Goal: Task Accomplishment & Management: Complete application form

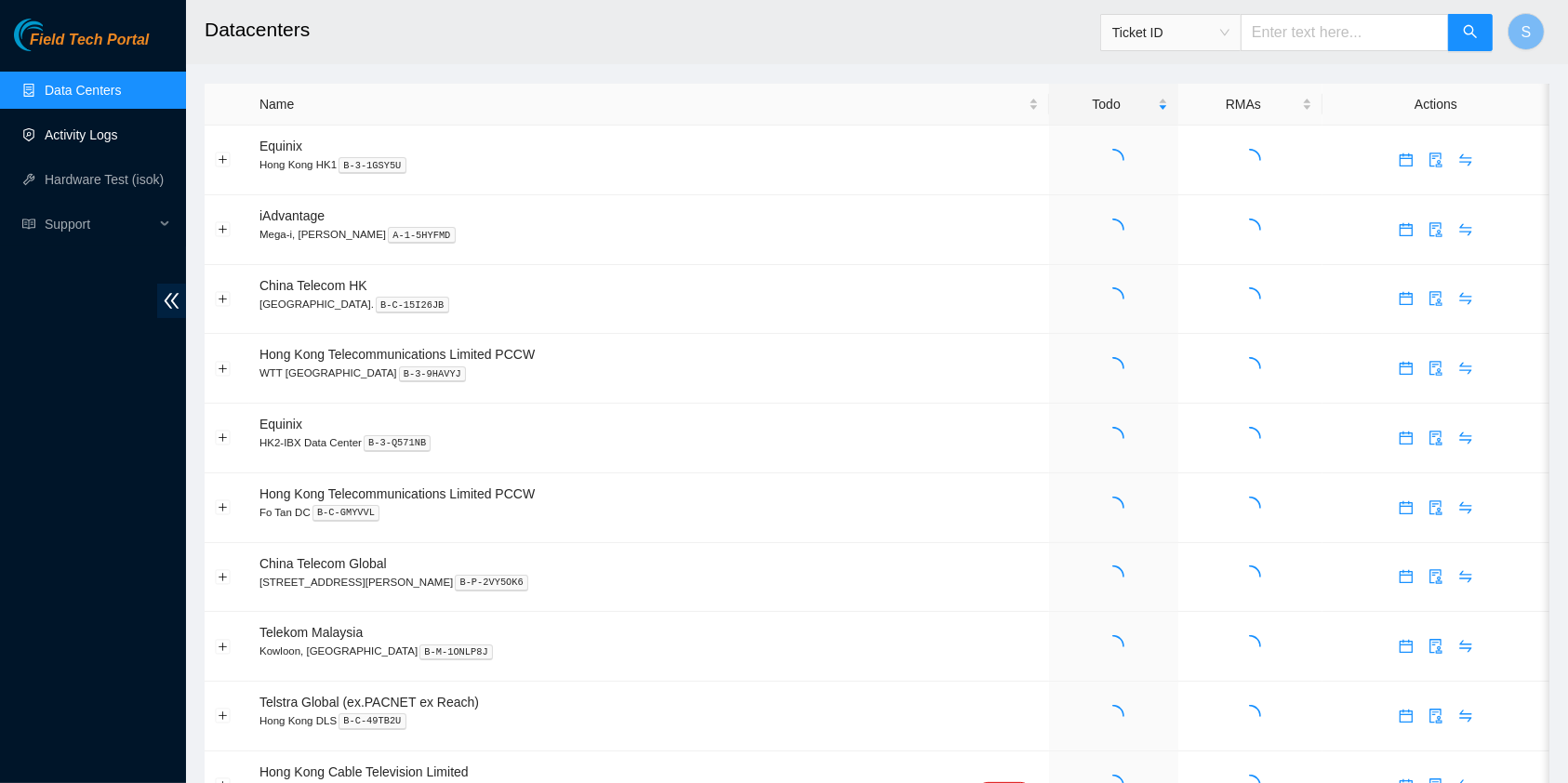
click at [85, 135] on link "Activity Logs" at bounding box center [81, 134] width 73 height 14
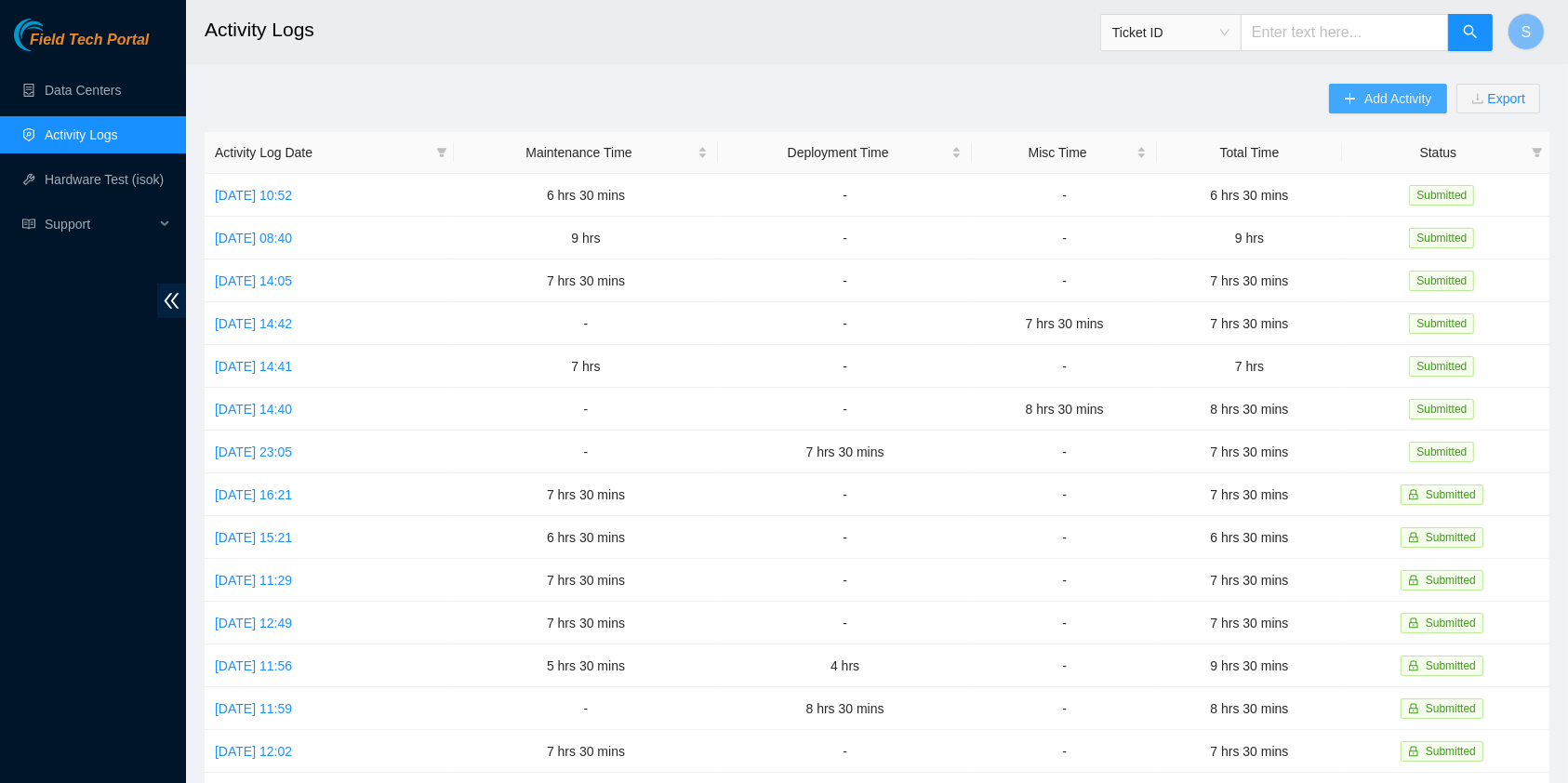
click at [1368, 107] on span "Add Activity" at bounding box center [1398, 98] width 67 height 20
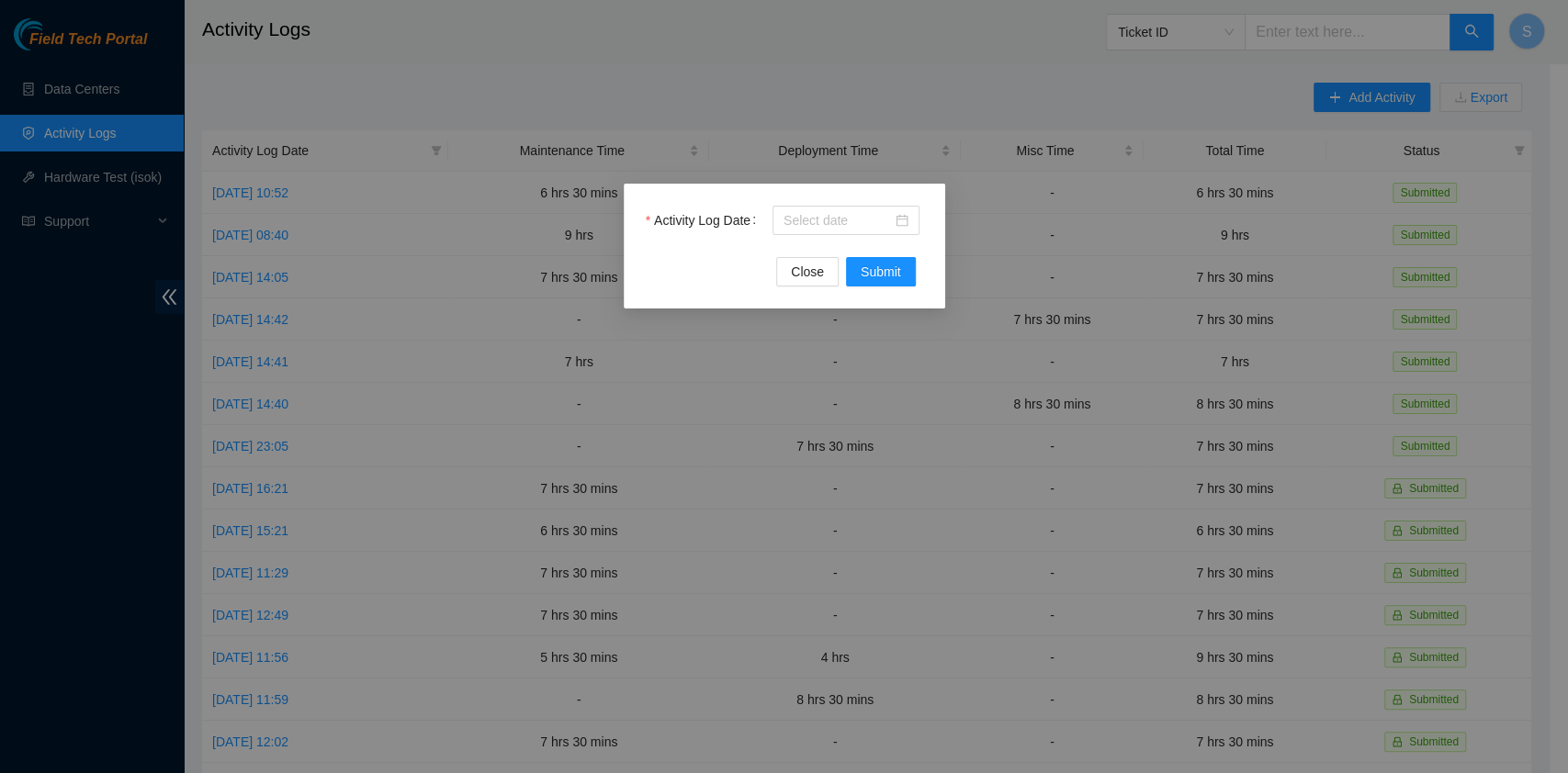
click at [803, 235] on div "Activity Log Date" at bounding box center [784, 231] width 278 height 51
click at [803, 224] on input "Activity Log Date" at bounding box center [838, 220] width 108 height 20
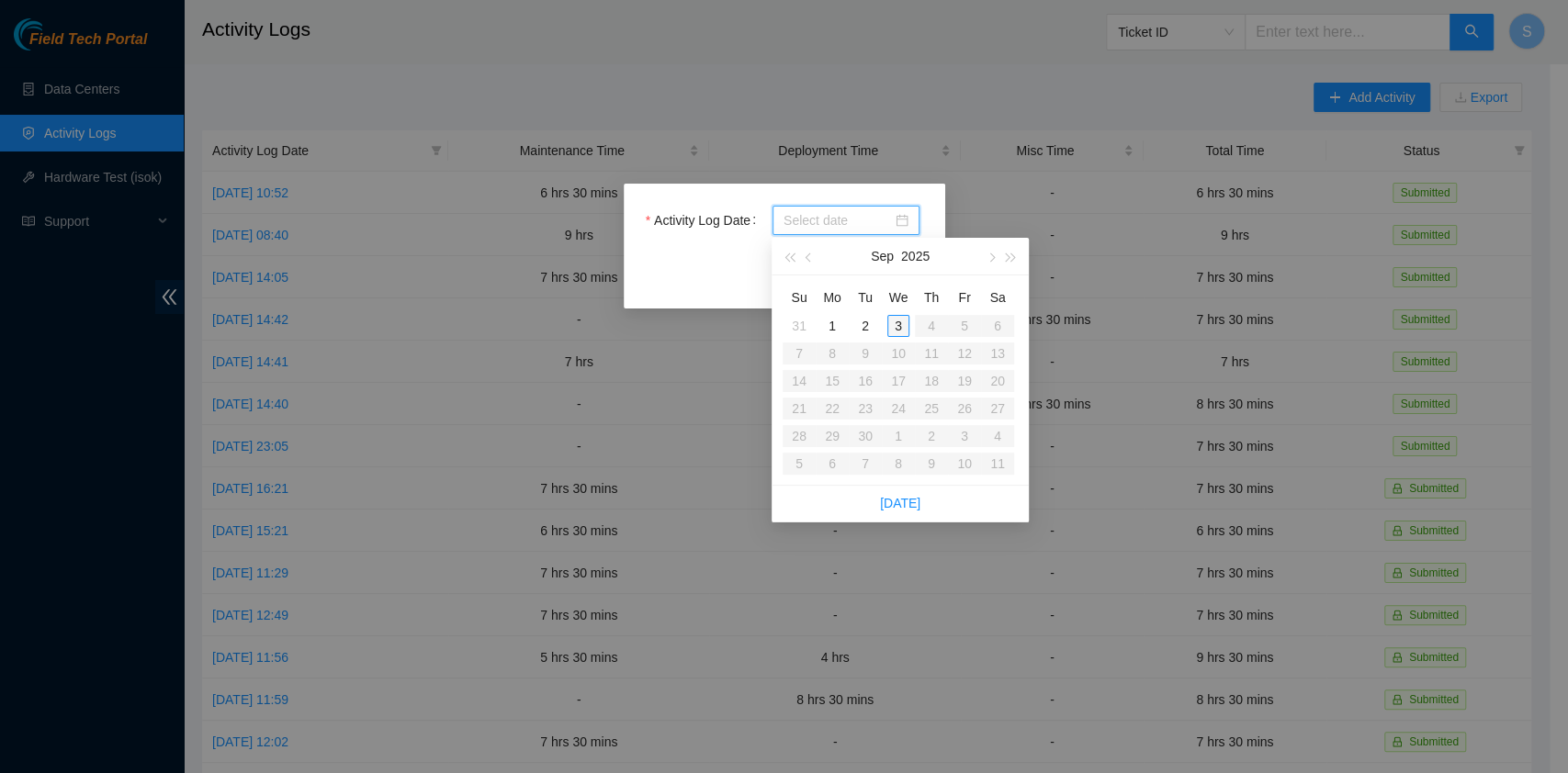
type input "[DATE]"
click at [889, 323] on div "3" at bounding box center [898, 325] width 22 height 22
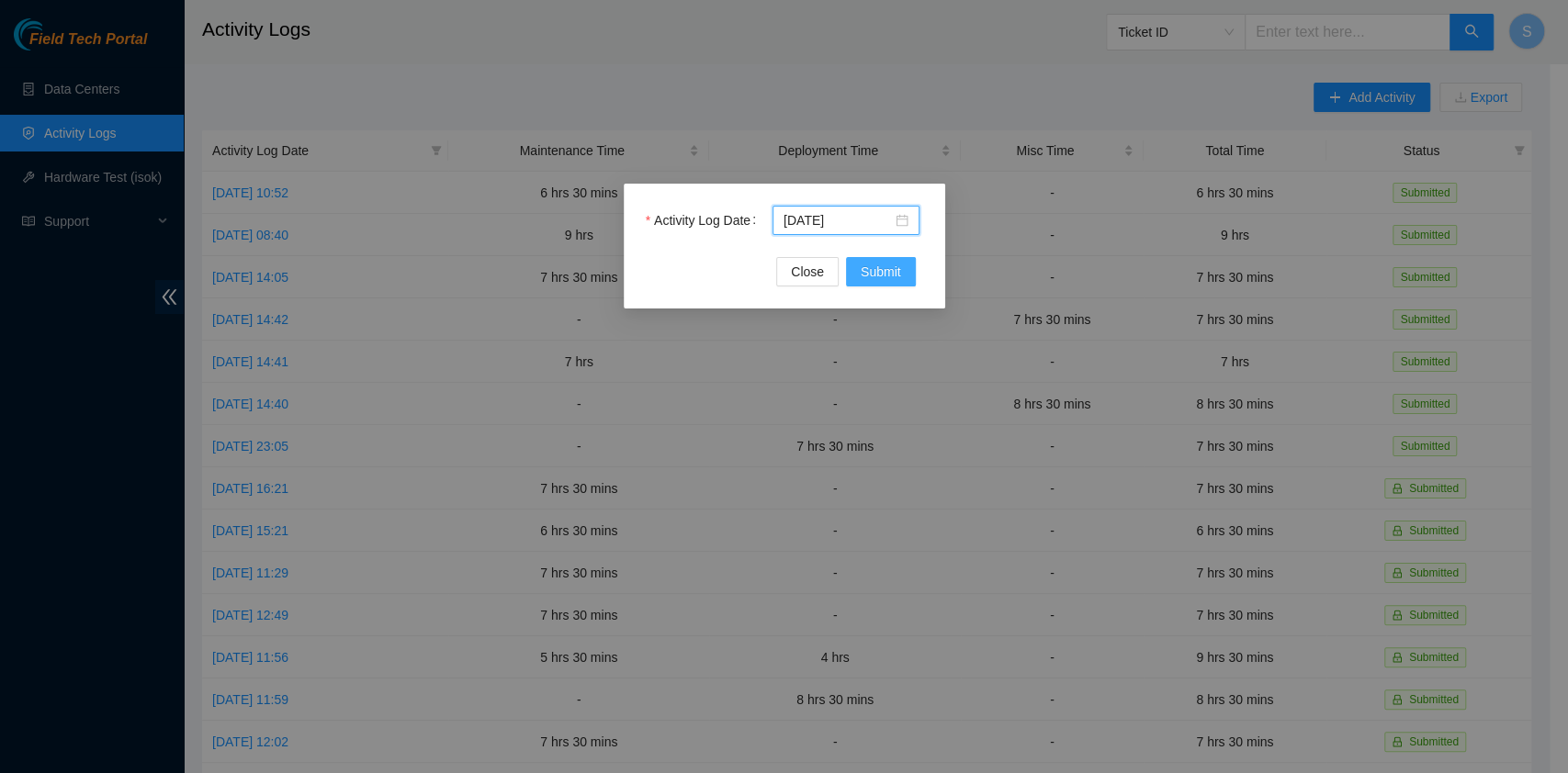
click at [888, 273] on span "Submit" at bounding box center [881, 271] width 40 height 20
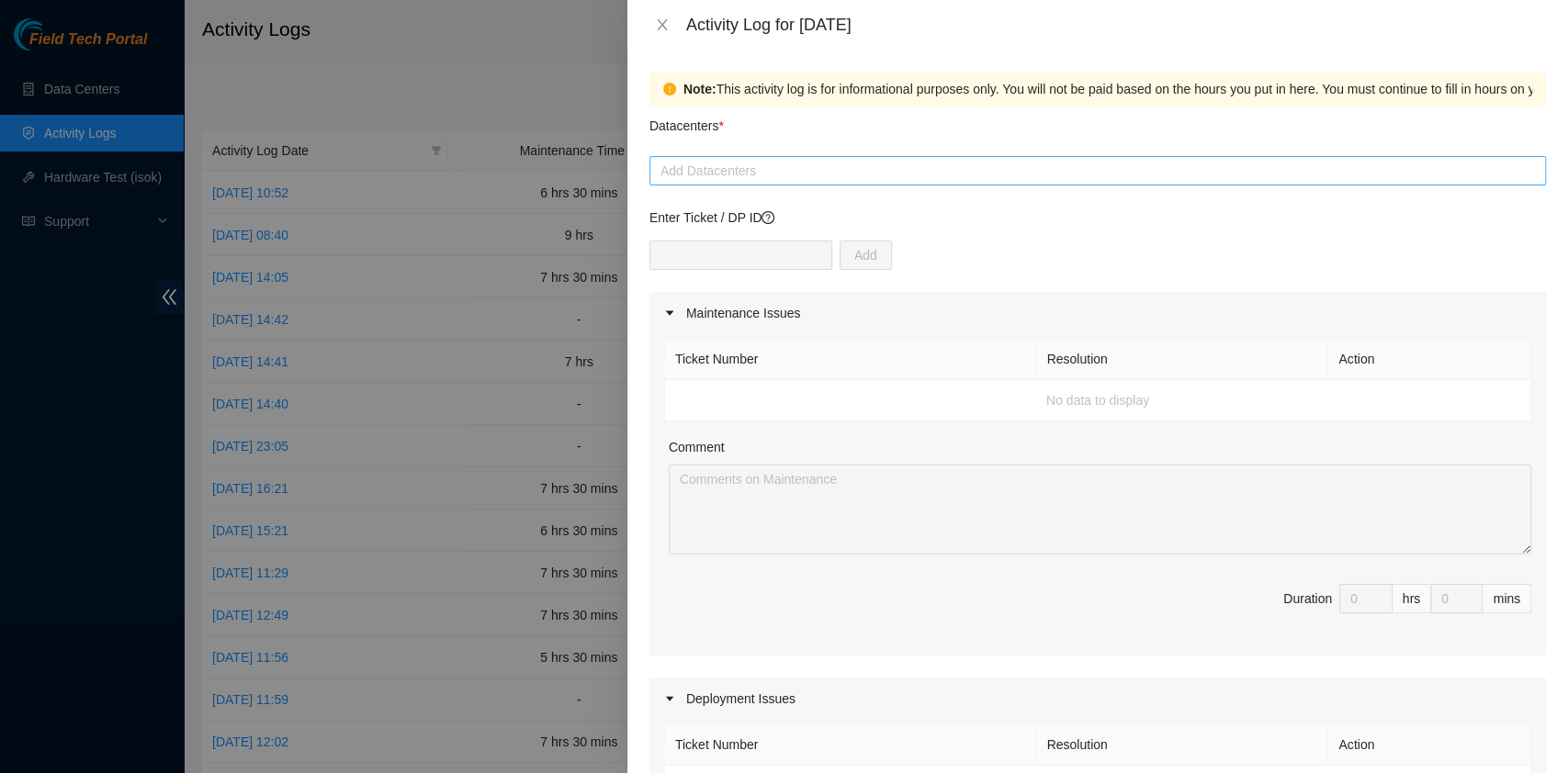
click at [780, 172] on div at bounding box center [1097, 170] width 887 height 22
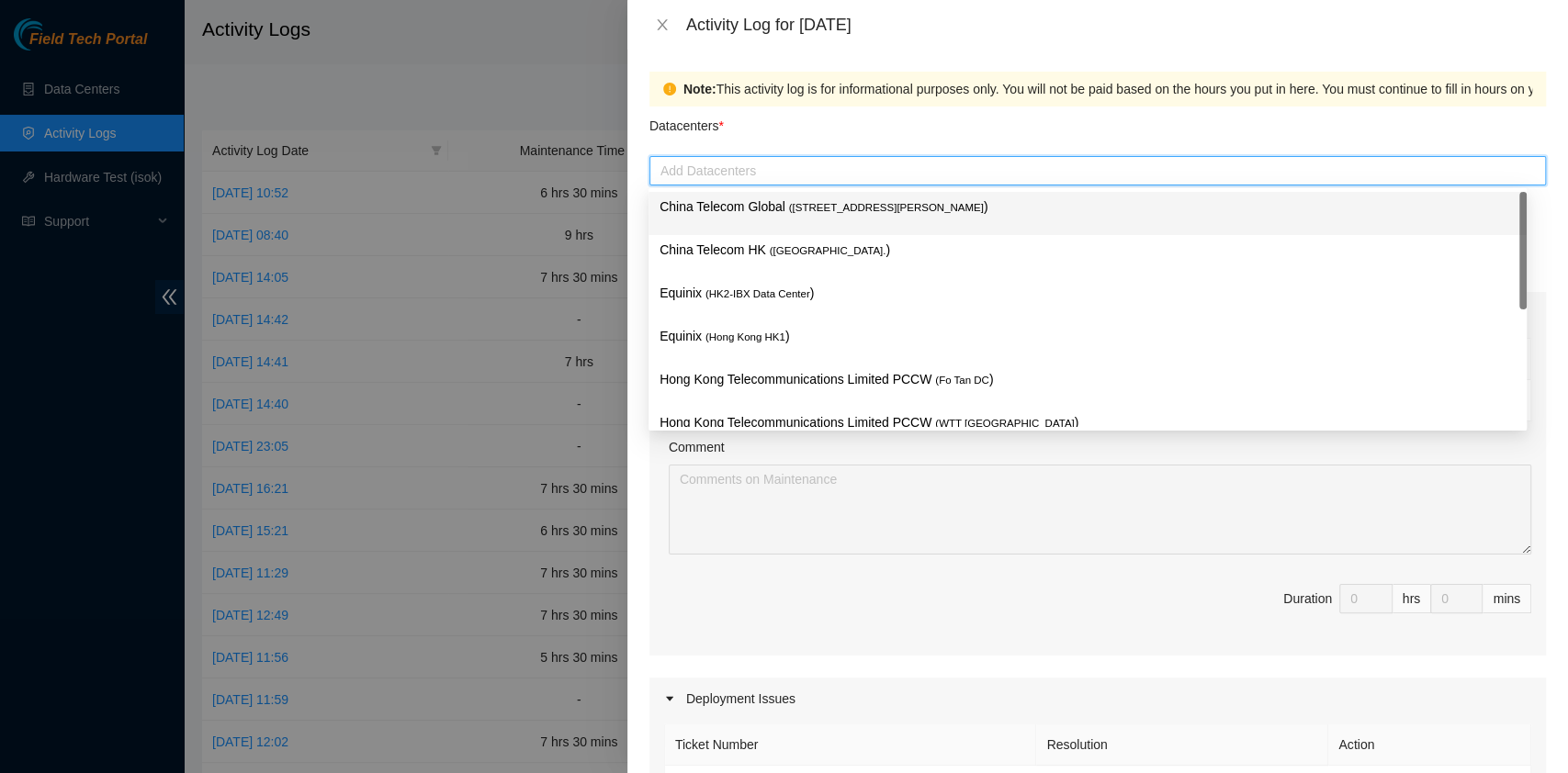
click at [766, 218] on div "China Telecom Global ( [STREET_ADDRESS][PERSON_NAME] )" at bounding box center [1087, 214] width 856 height 34
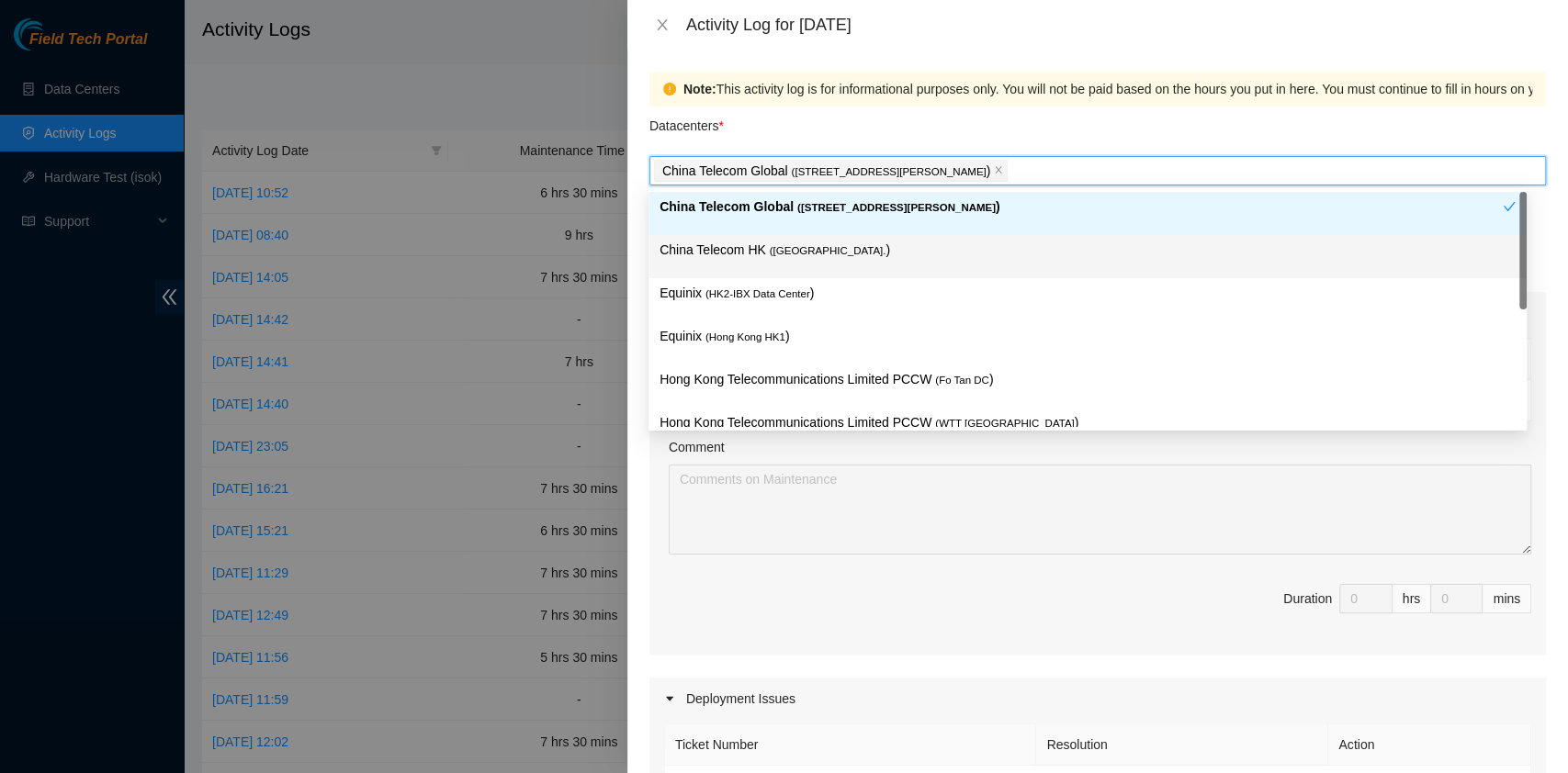
click at [743, 254] on p "China Telecom HK ( [GEOGRAPHIC_DATA] )" at bounding box center [1087, 250] width 856 height 21
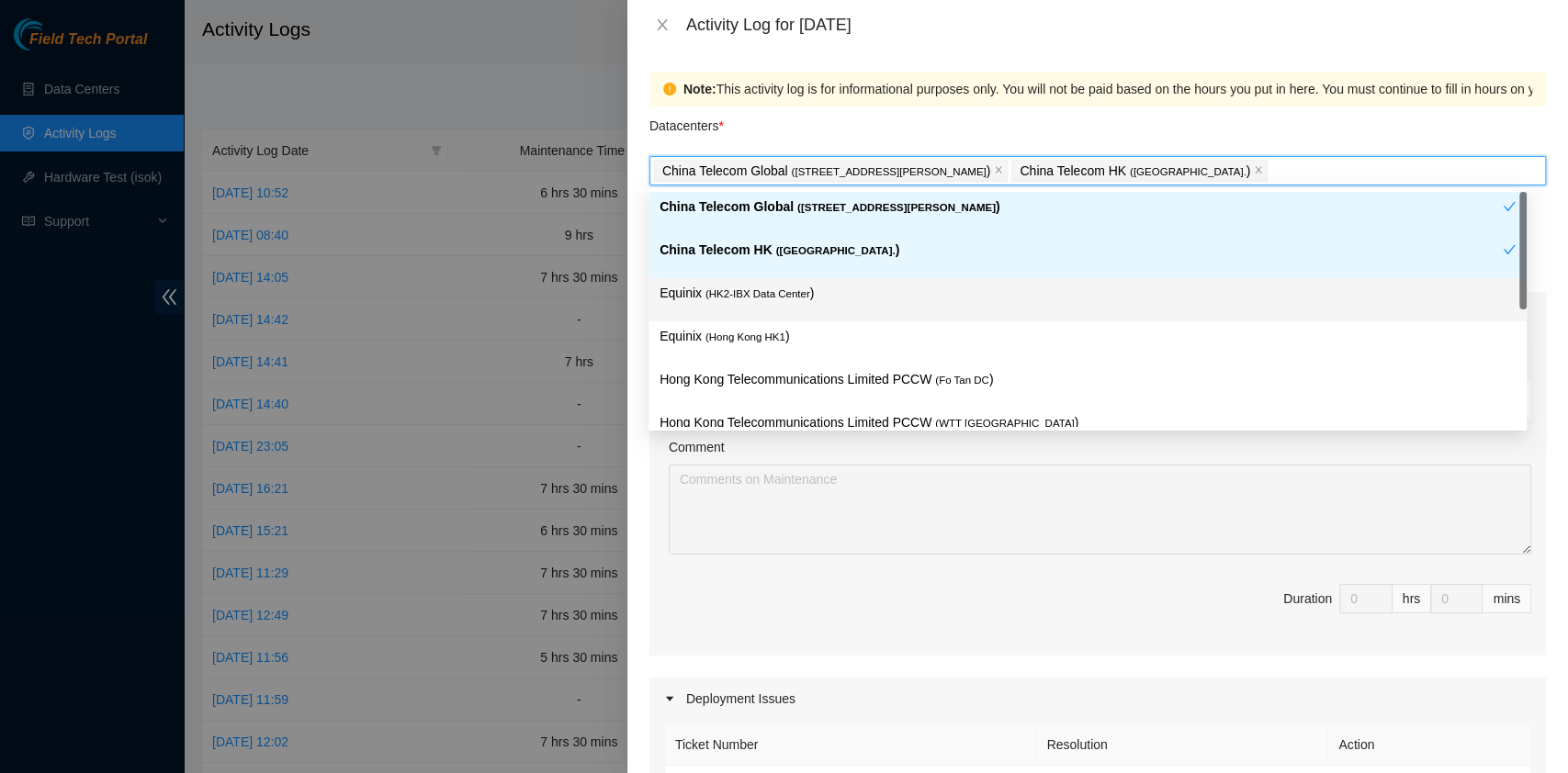
click at [735, 311] on div "Equinix ( HK2-IBX Data Center )" at bounding box center [1087, 300] width 856 height 34
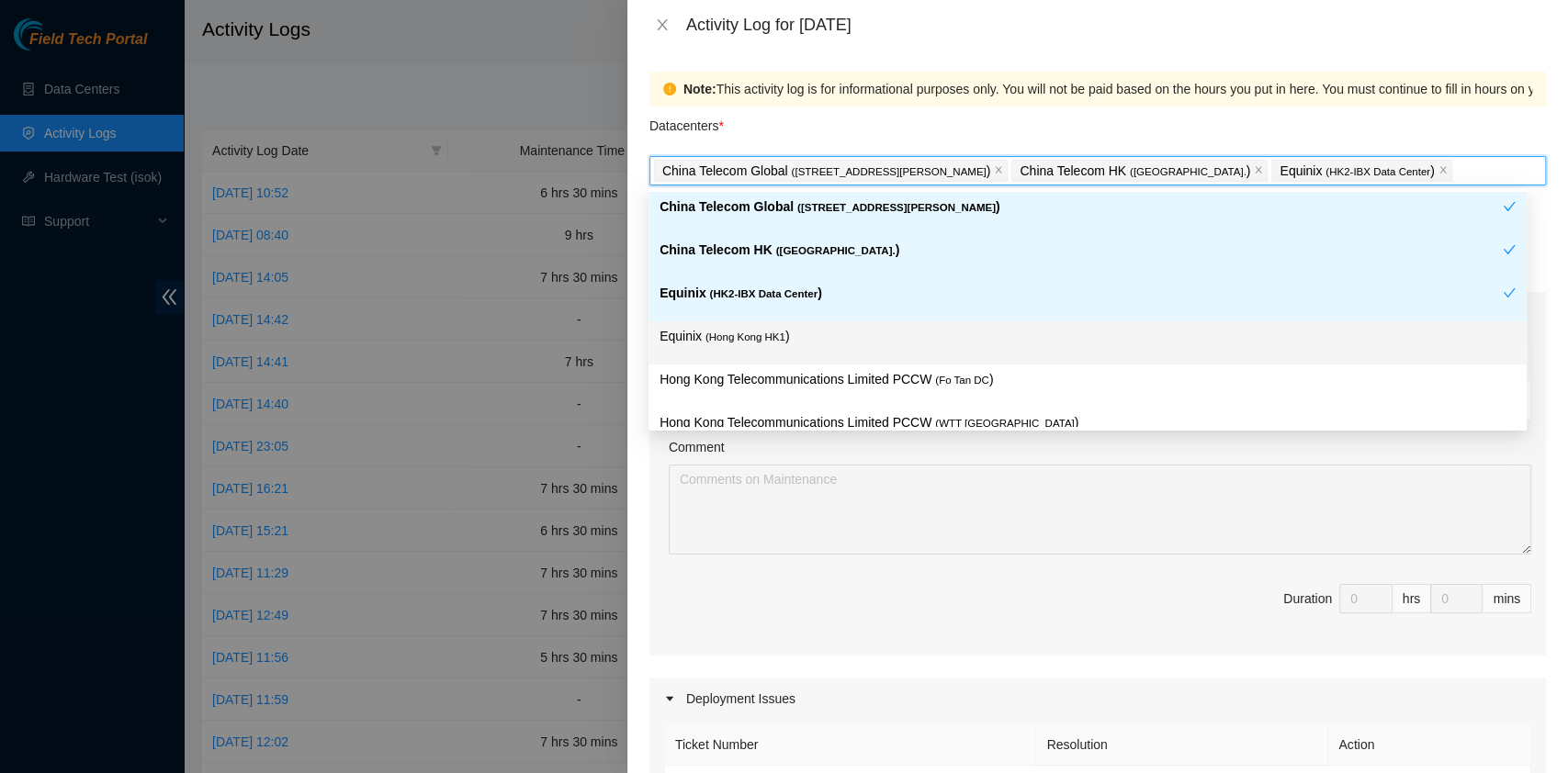
click at [740, 332] on span "( [GEOGRAPHIC_DATA] HK1" at bounding box center [745, 338] width 80 height 11
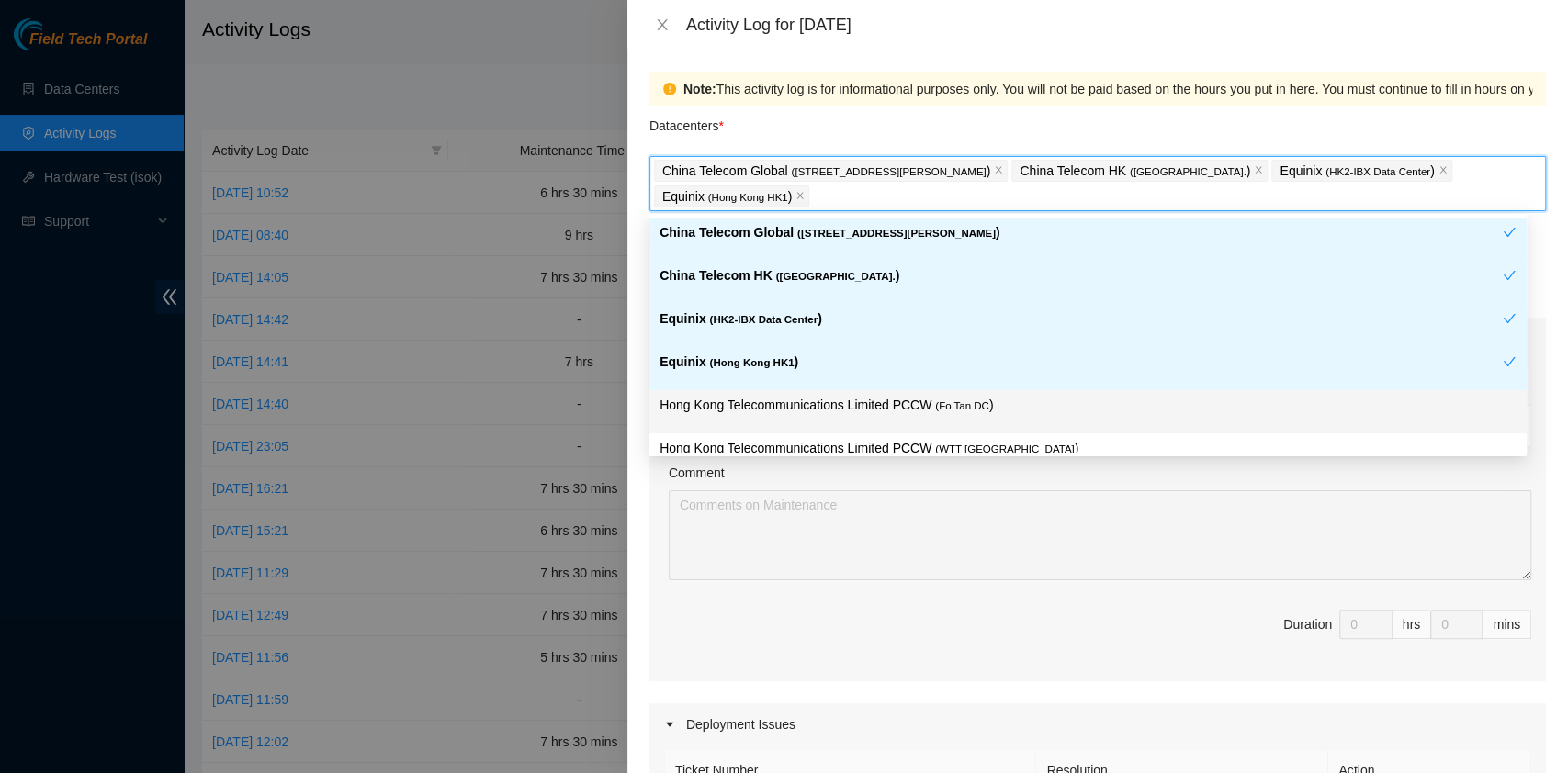
click at [806, 396] on p "Hong Kong Telecommunications Limited PCCW ( Fo Tan DC )" at bounding box center [1087, 405] width 856 height 21
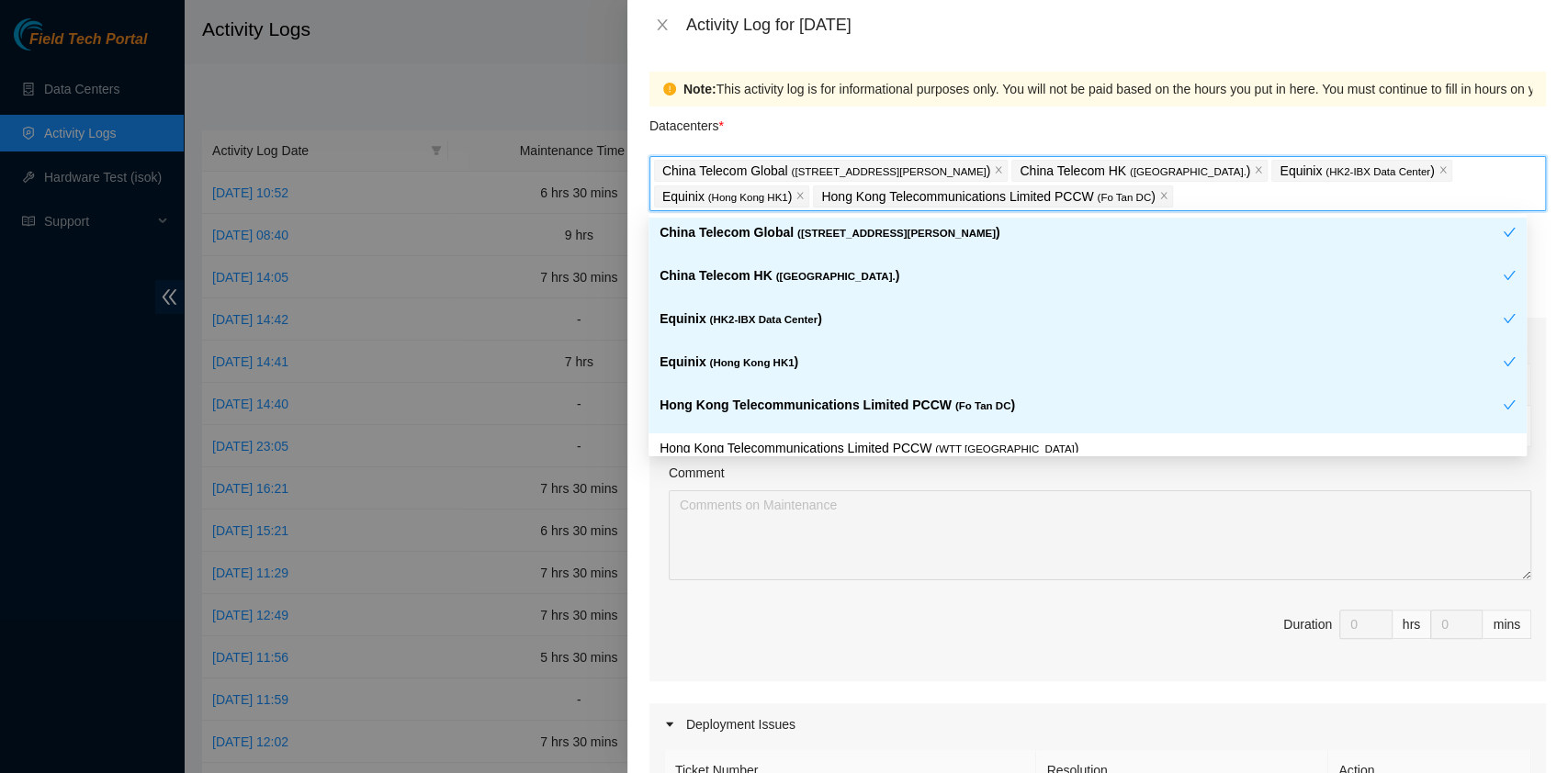
scroll to position [152, 0]
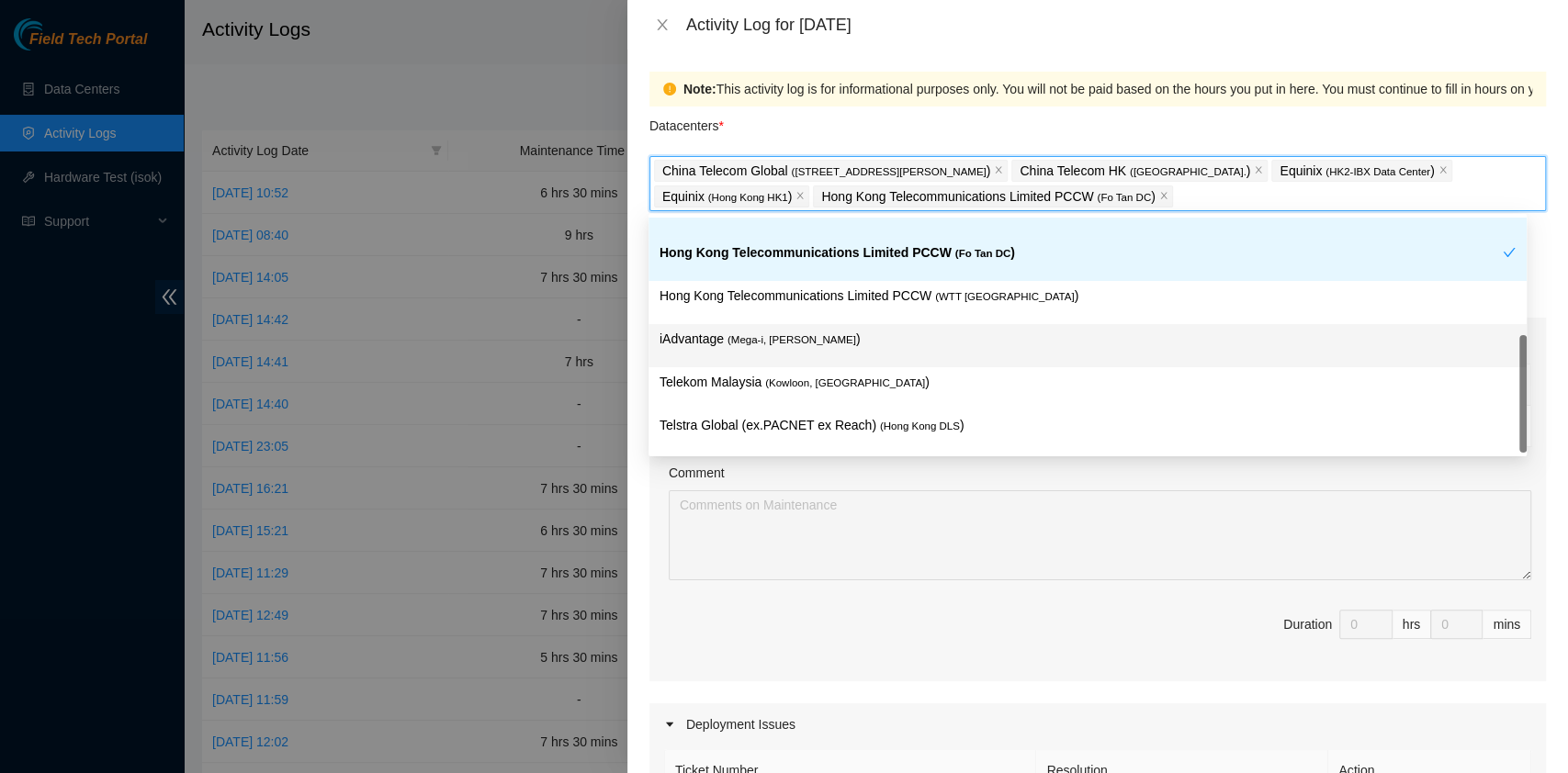
click at [791, 363] on div "iAdvantage ( Mega-i, Chai Wan )" at bounding box center [1087, 345] width 878 height 43
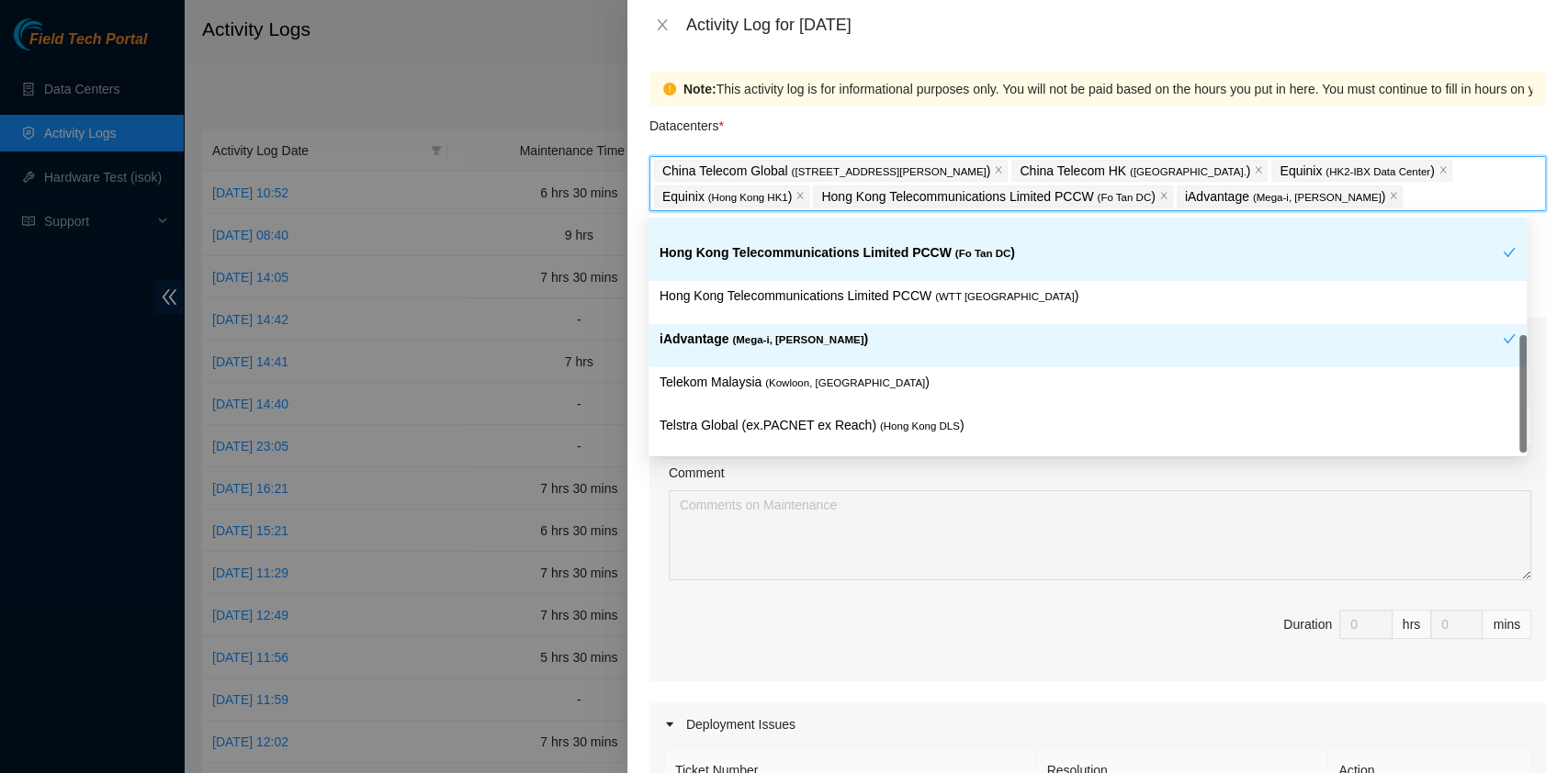
click at [791, 363] on div "iAdvantage ( Mega-i, Chai Wan )" at bounding box center [1087, 345] width 878 height 43
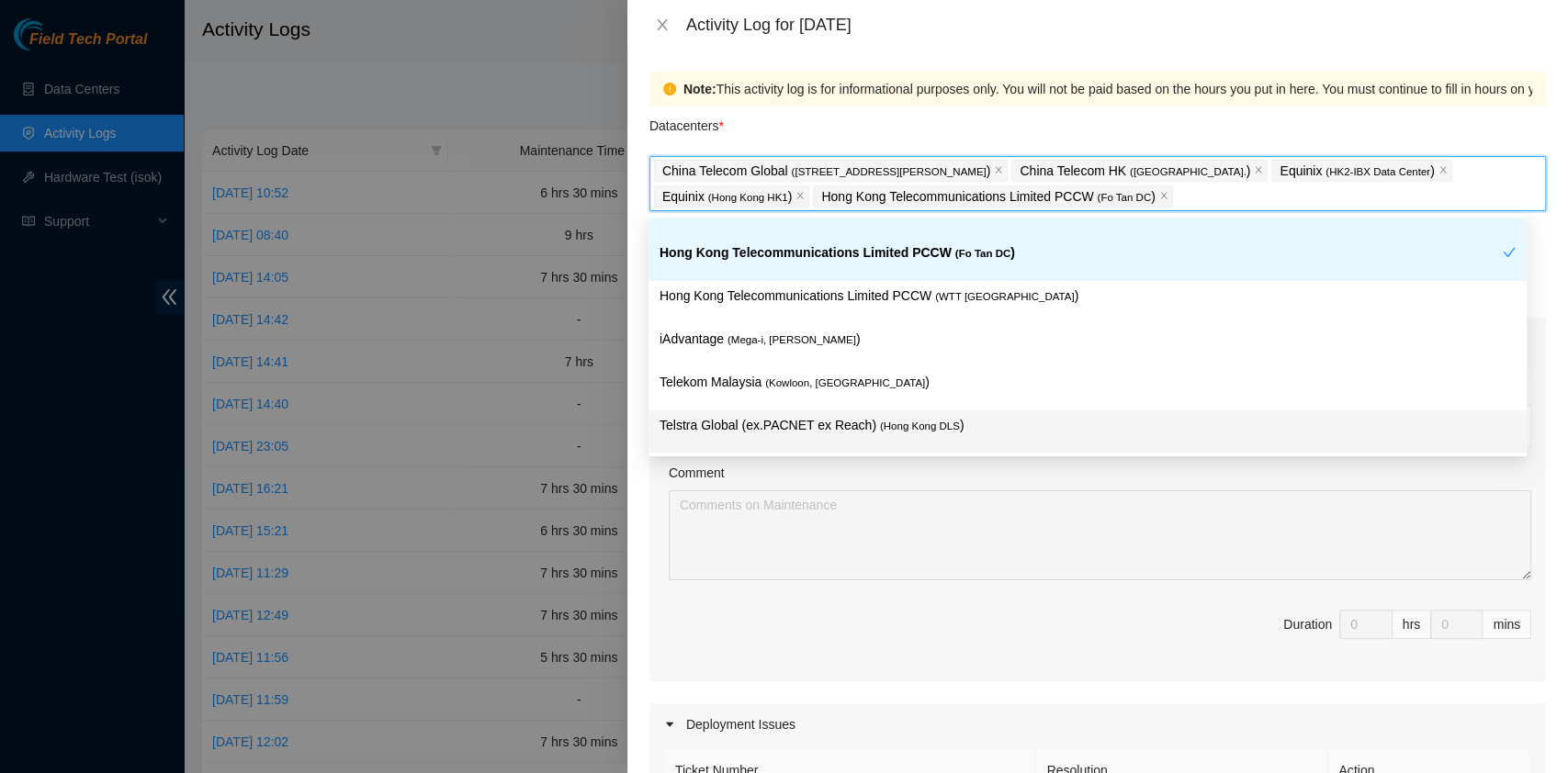
click at [867, 619] on span "Duration 0 hrs 0 mins" at bounding box center [1097, 635] width 867 height 51
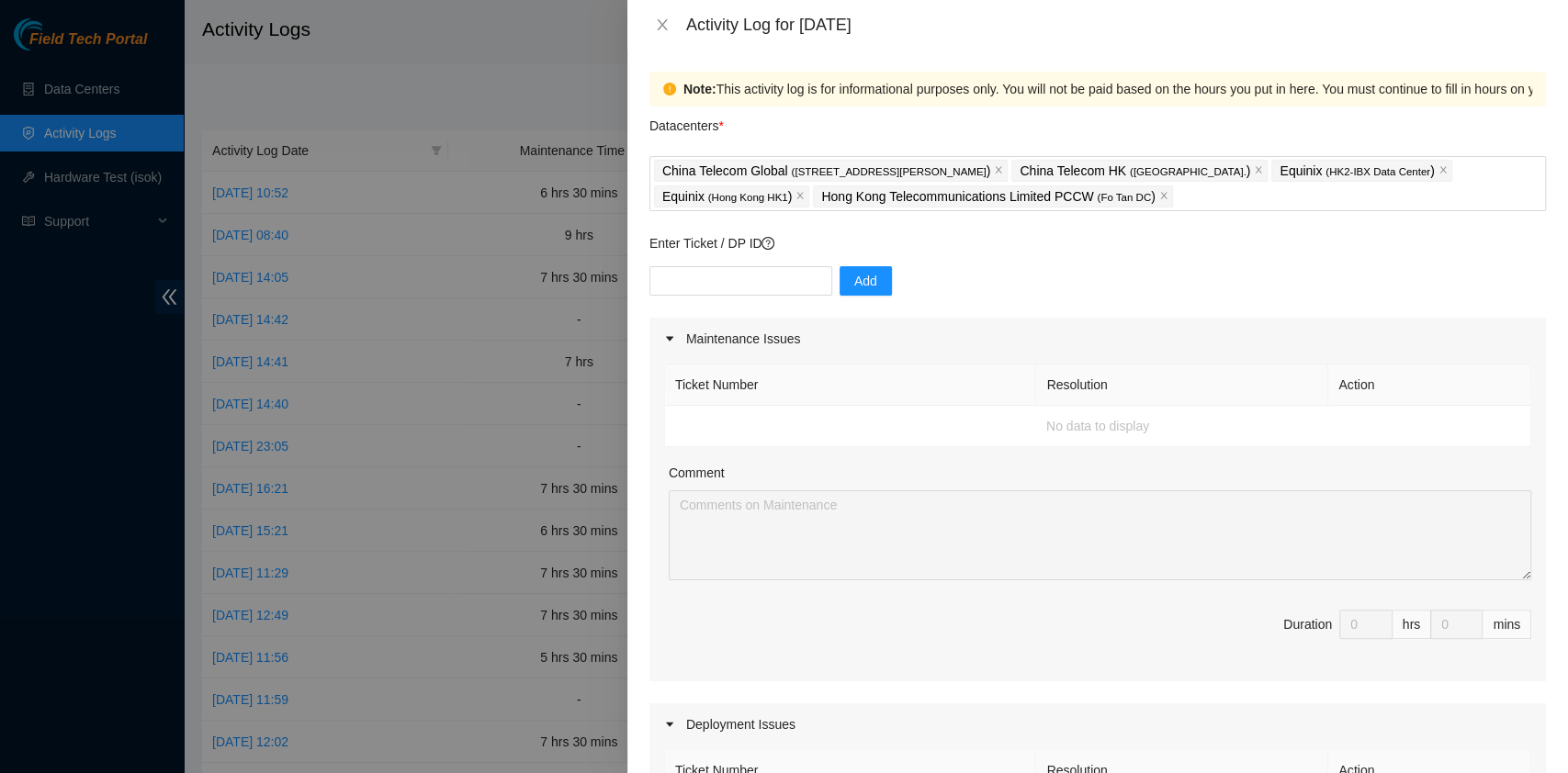
click at [712, 318] on div "Maintenance Issues" at bounding box center [1097, 338] width 897 height 42
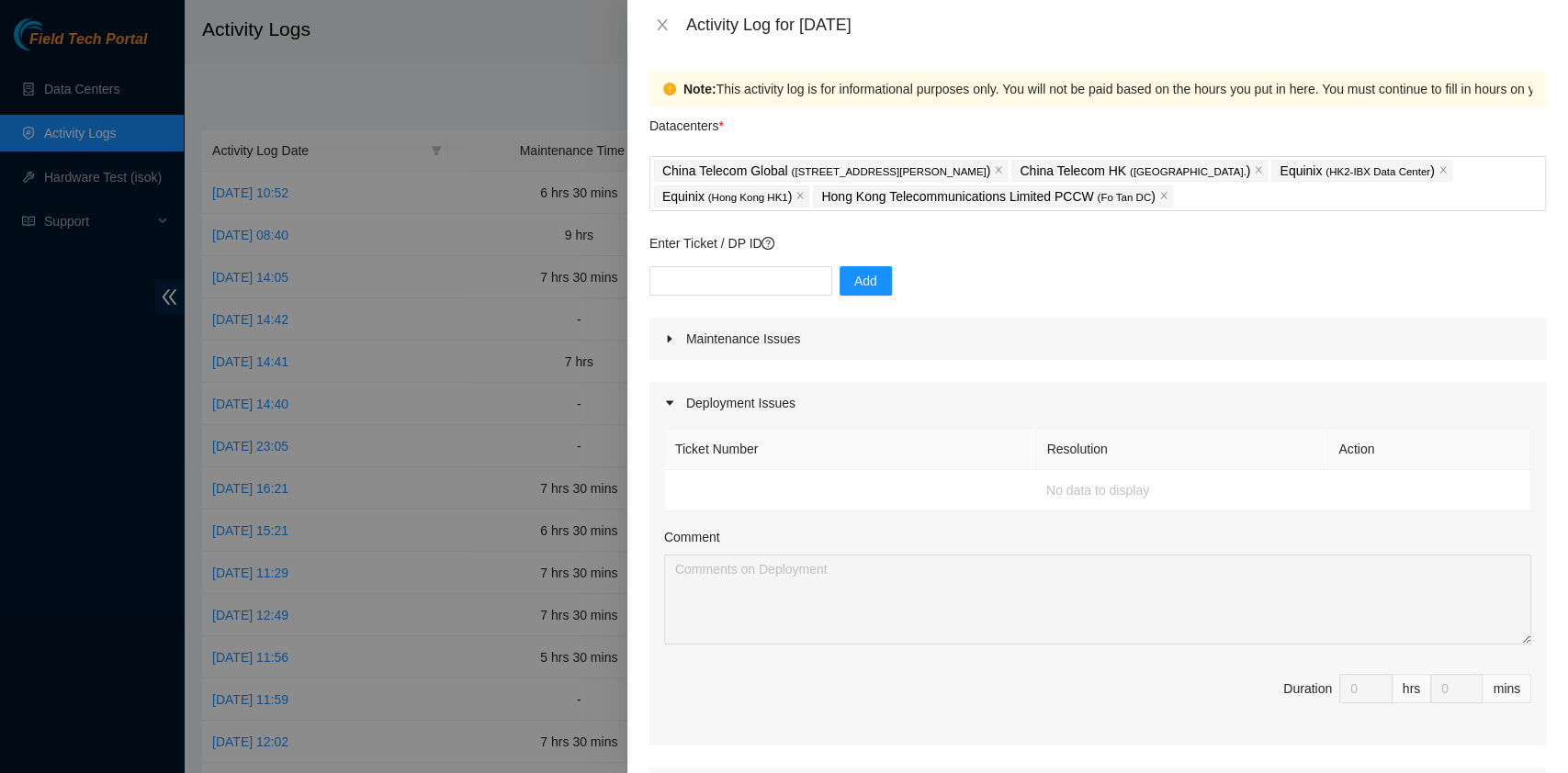
click at [710, 298] on div "Add" at bounding box center [1097, 292] width 897 height 51
click at [703, 284] on input "text" at bounding box center [741, 280] width 183 height 29
paste input "B-V-5KY1G2M"
type input "B-V-5KY1G2M"
click at [854, 286] on span "Add" at bounding box center [865, 280] width 23 height 20
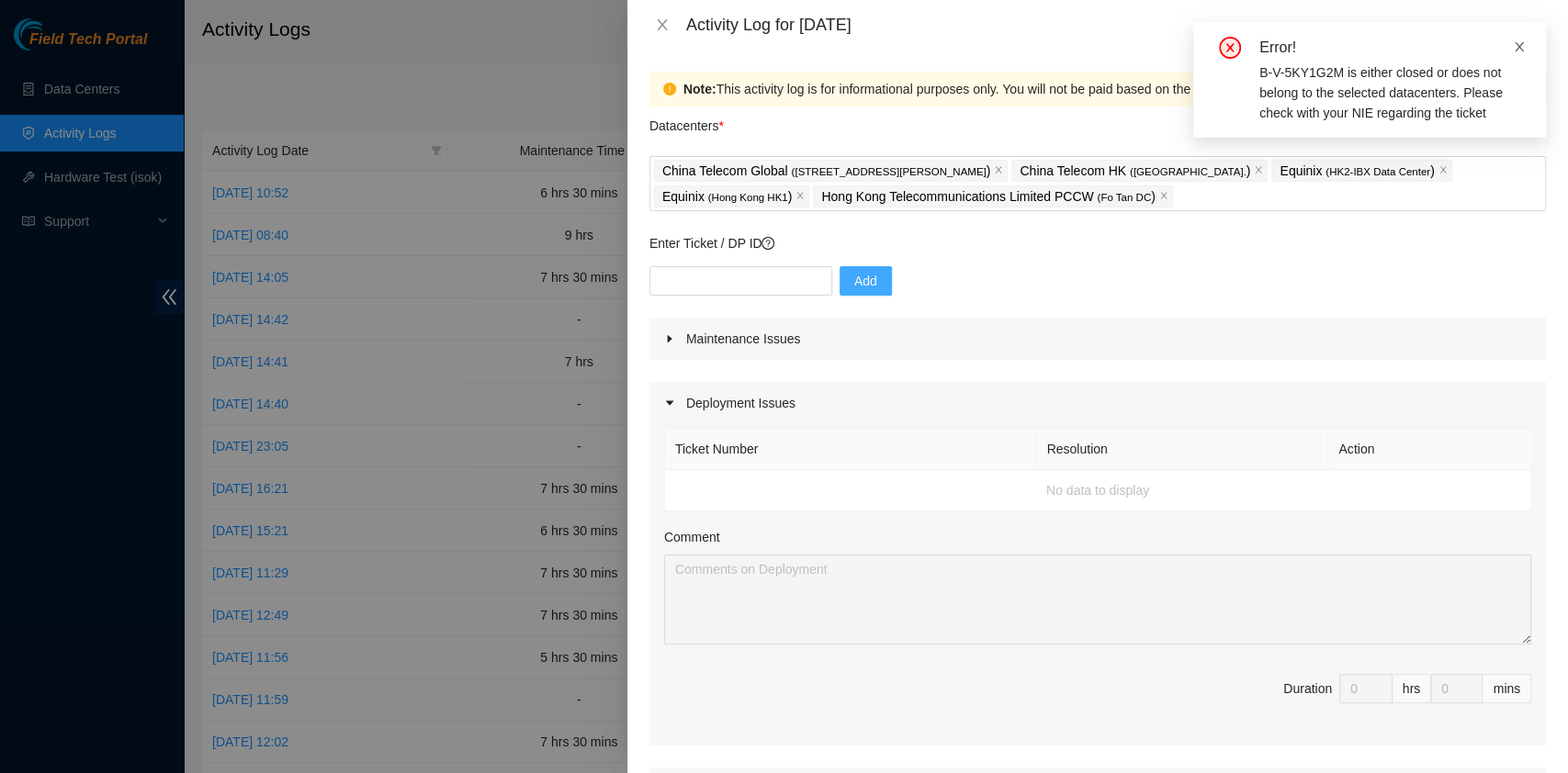
click at [1522, 51] on icon "close" at bounding box center [1520, 47] width 13 height 13
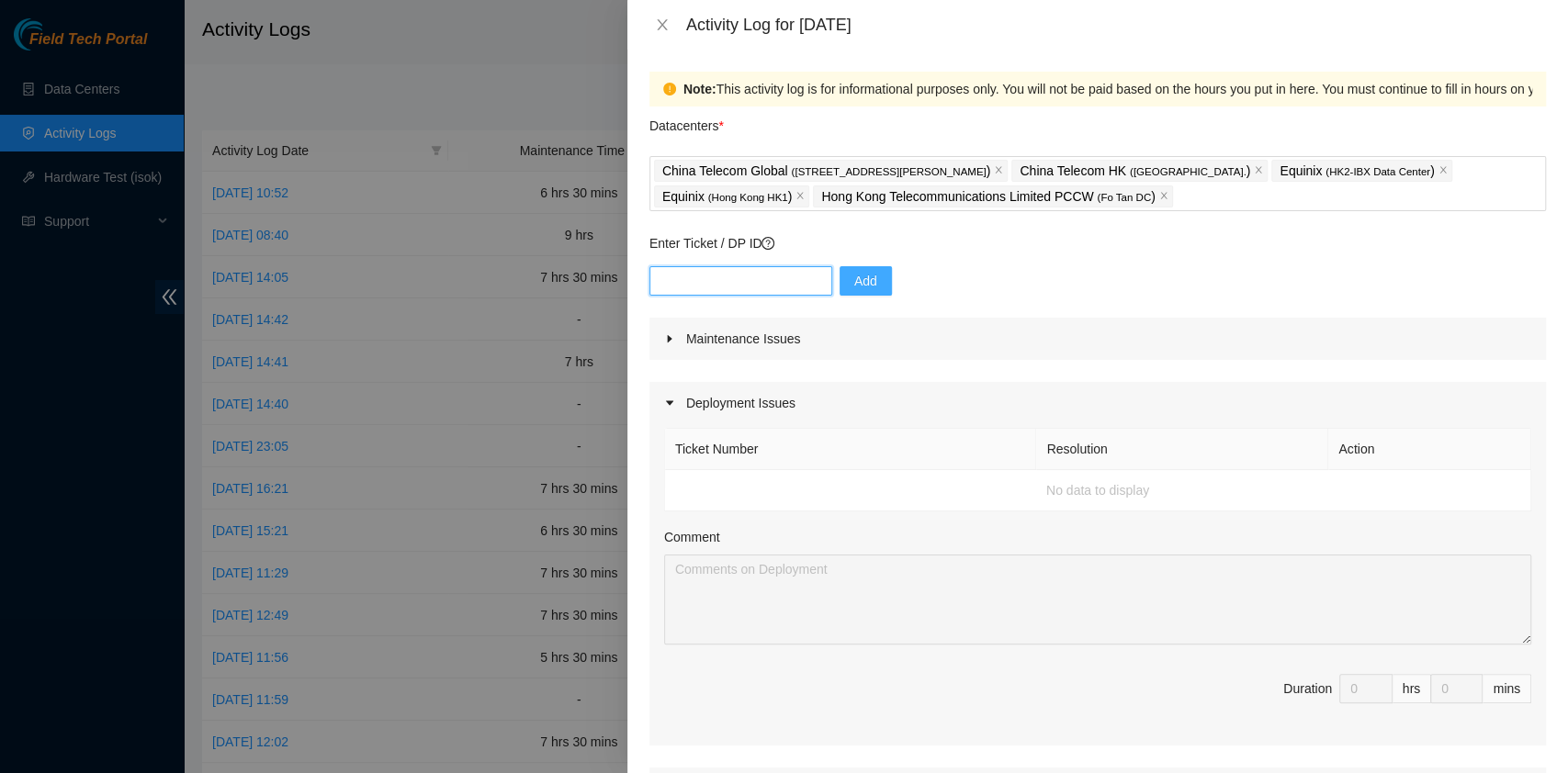
click at [768, 280] on input "text" at bounding box center [741, 280] width 183 height 29
paste input "B-V-5KY1G2M"
click at [667, 286] on input "B-V-5KY1G2M" at bounding box center [741, 280] width 183 height 29
type input "B-V-5KY1G2M"
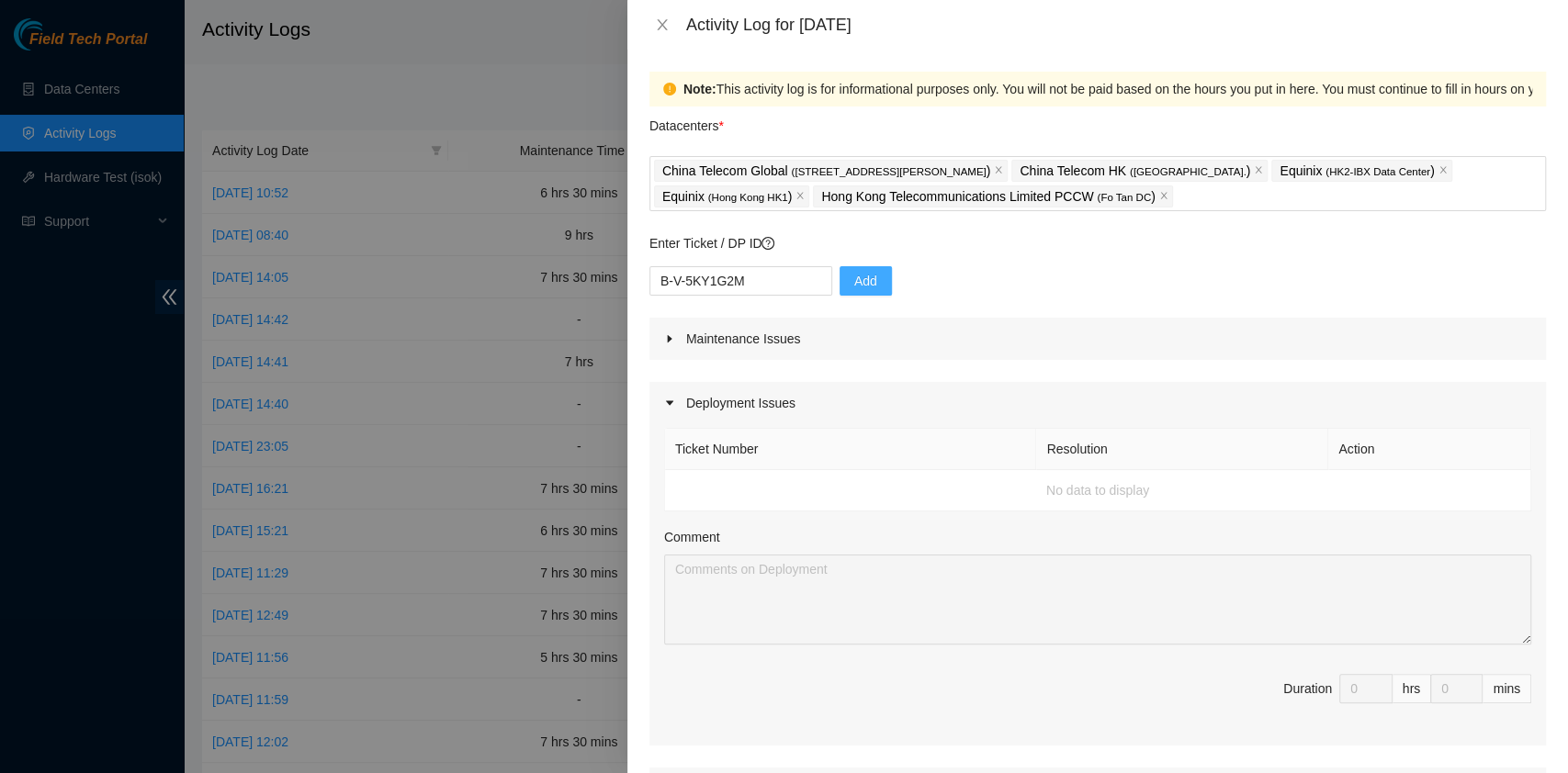
click at [758, 263] on div "Enter Ticket / DP ID B-V-5KY1G2M Add" at bounding box center [1097, 275] width 897 height 85
click at [745, 281] on input "B-V-5KY1G2M" at bounding box center [741, 280] width 183 height 29
click at [863, 283] on button "Add" at bounding box center [865, 280] width 52 height 29
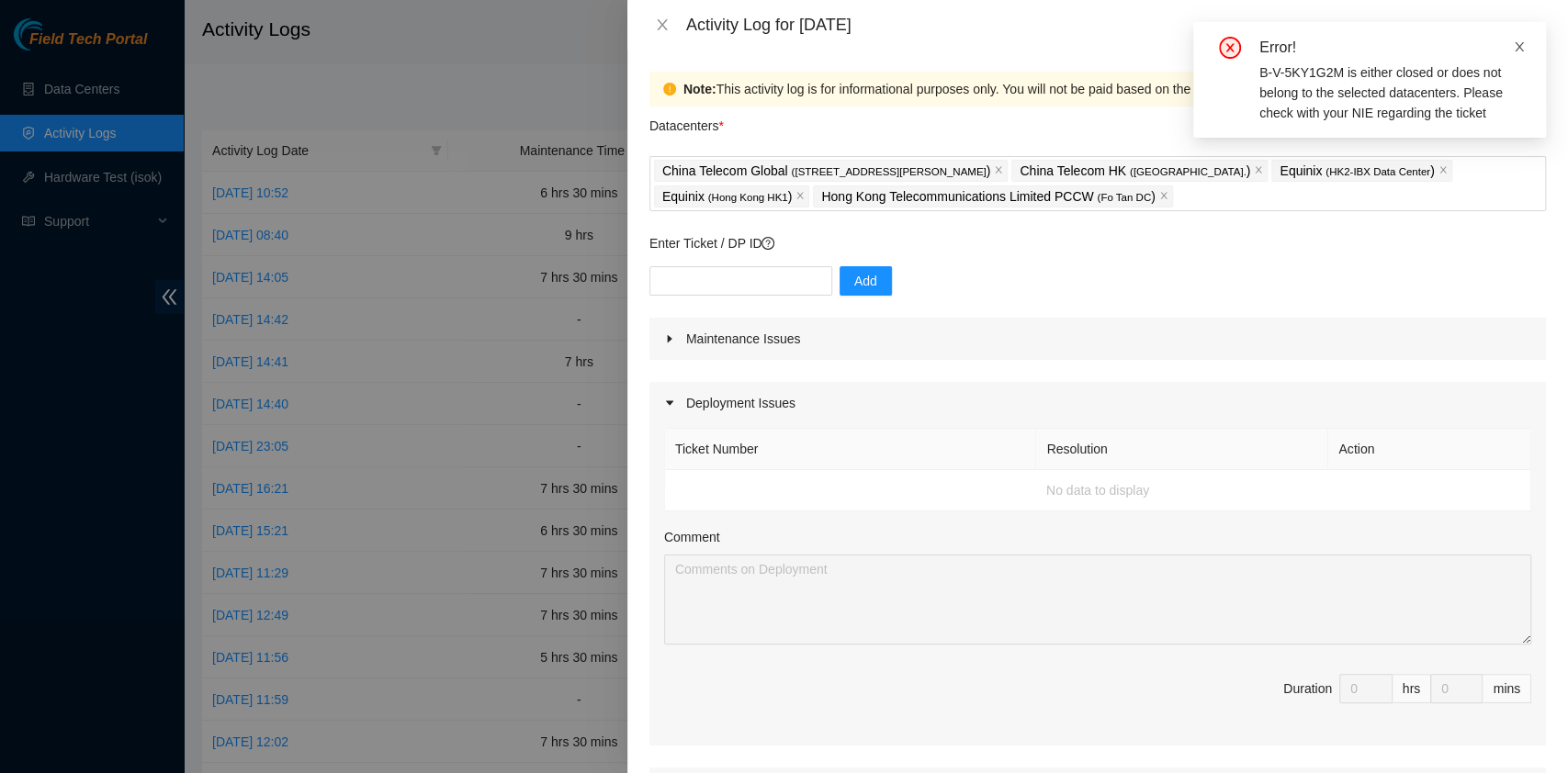
click at [1516, 51] on icon "close" at bounding box center [1520, 47] width 13 height 13
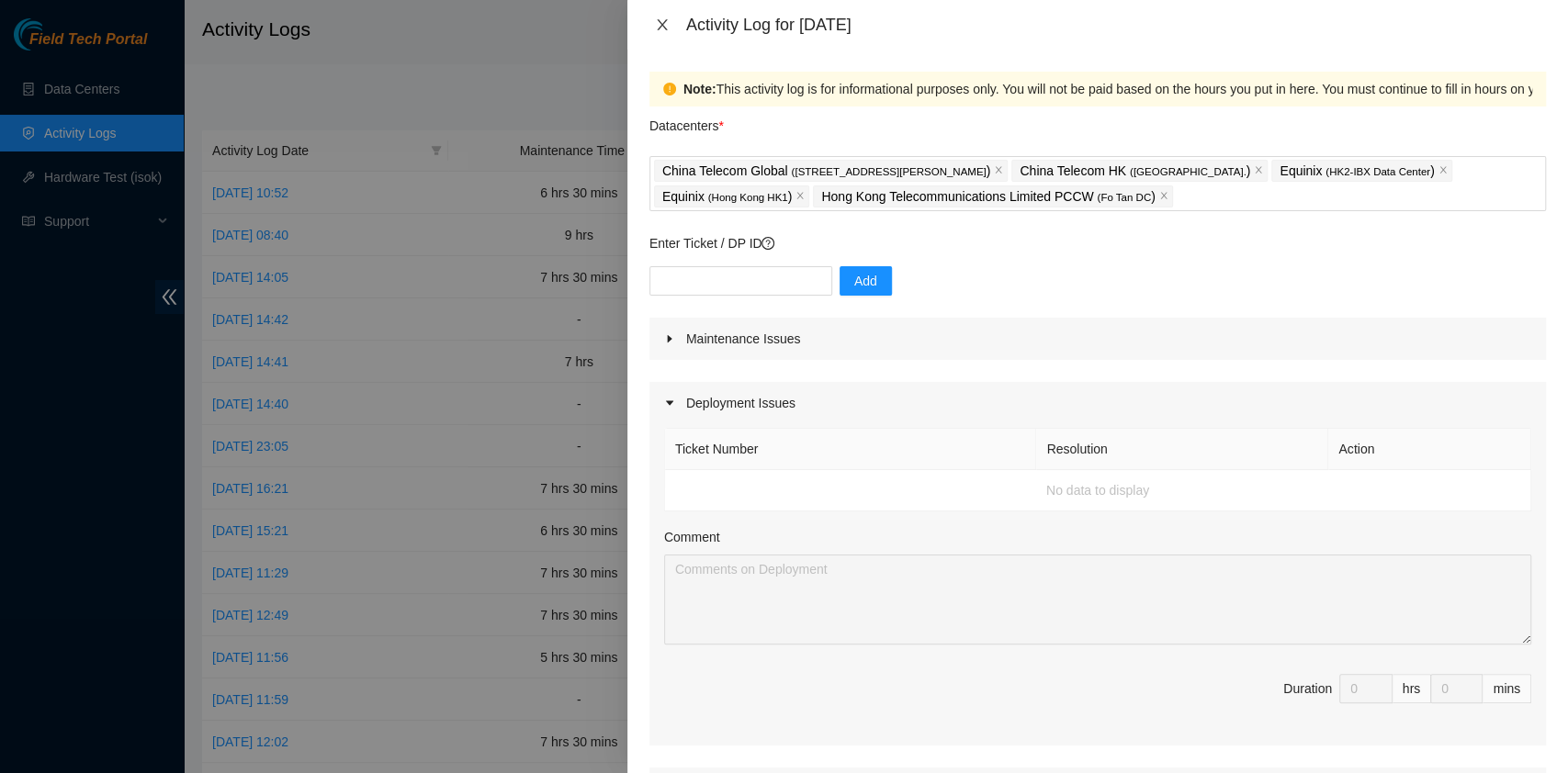
click at [665, 27] on icon "close" at bounding box center [662, 24] width 14 height 14
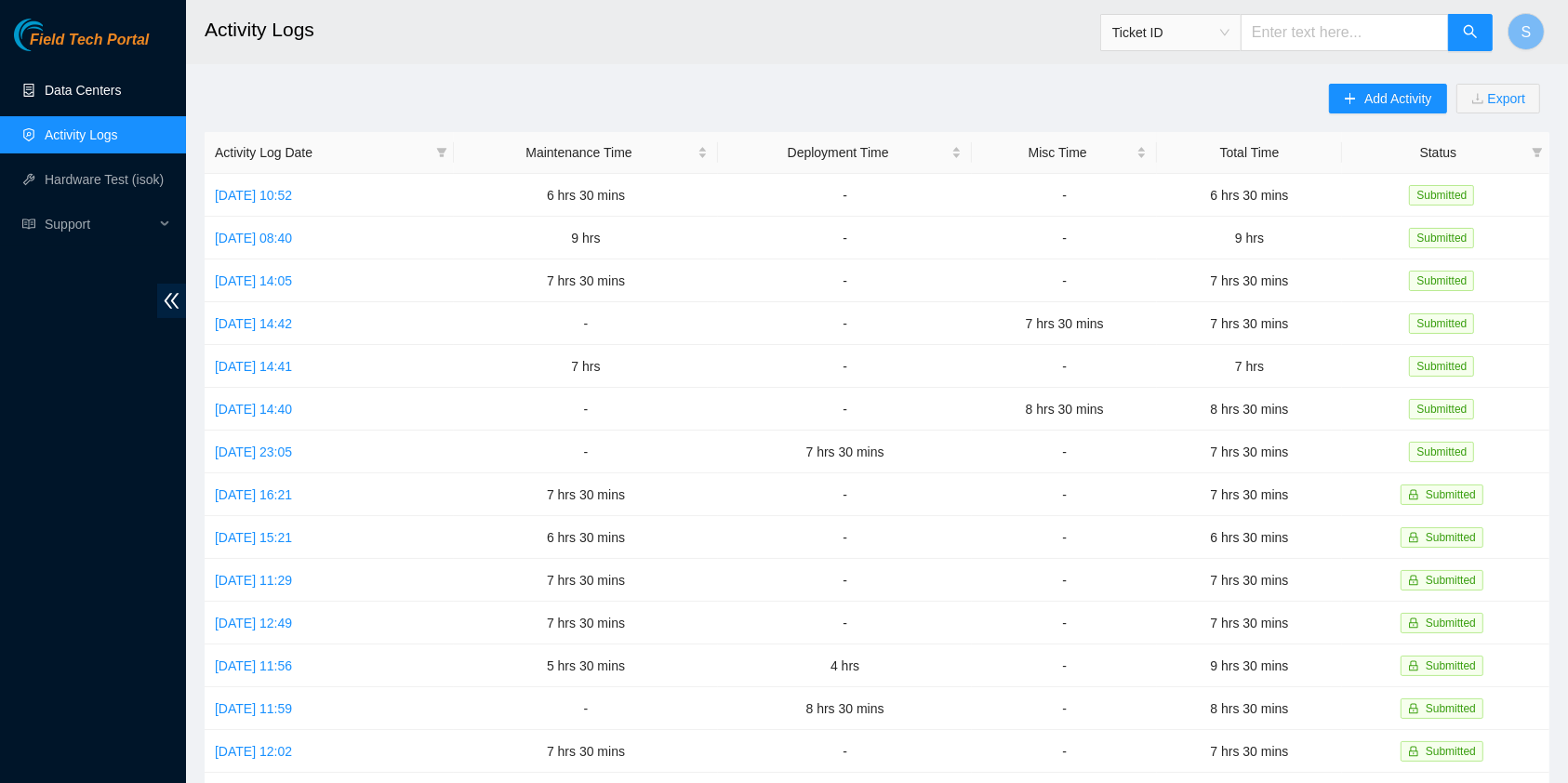
click at [73, 97] on link "Data Centers" at bounding box center [82, 90] width 76 height 14
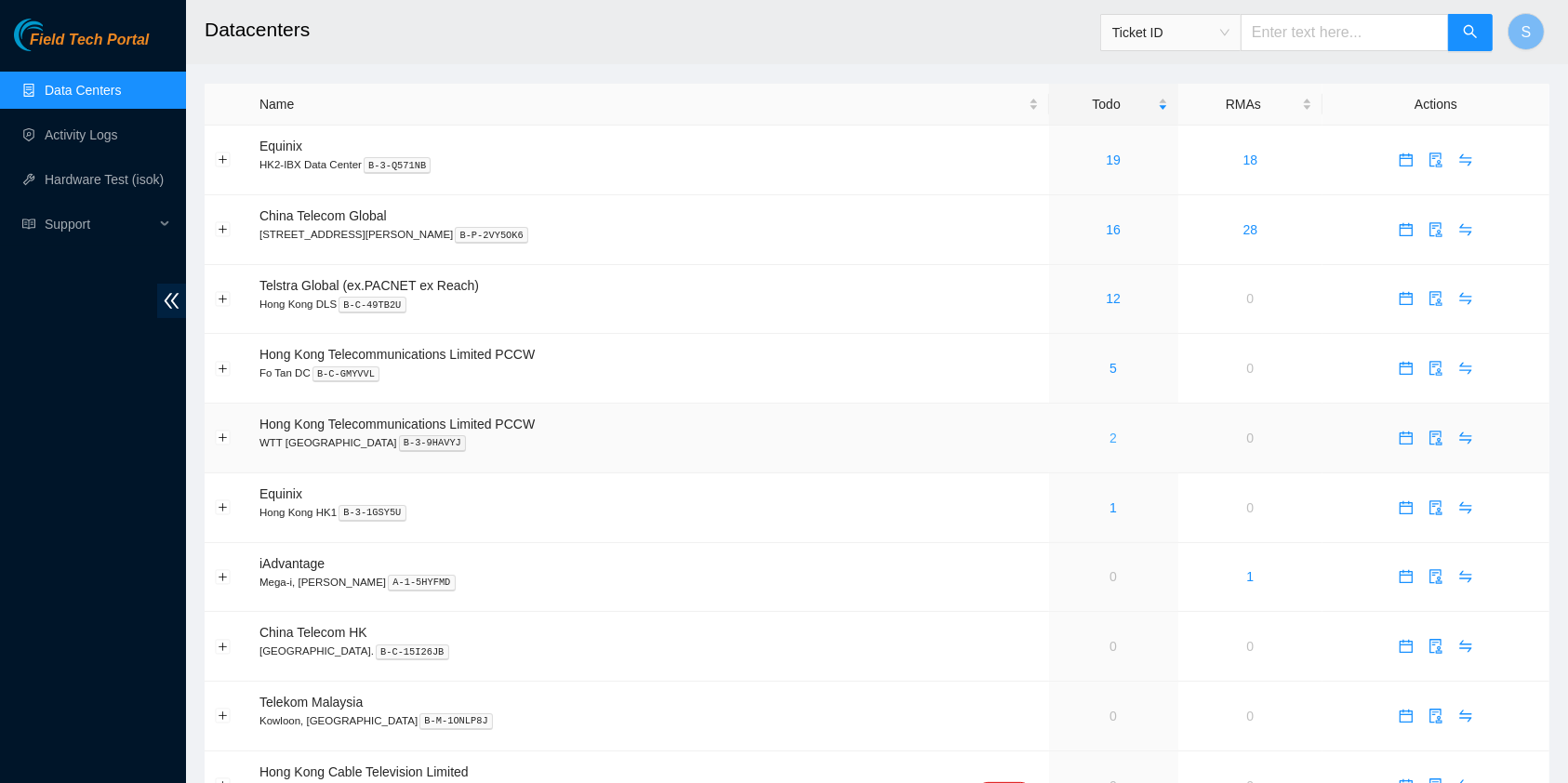
click at [1110, 438] on link "2" at bounding box center [1113, 437] width 8 height 14
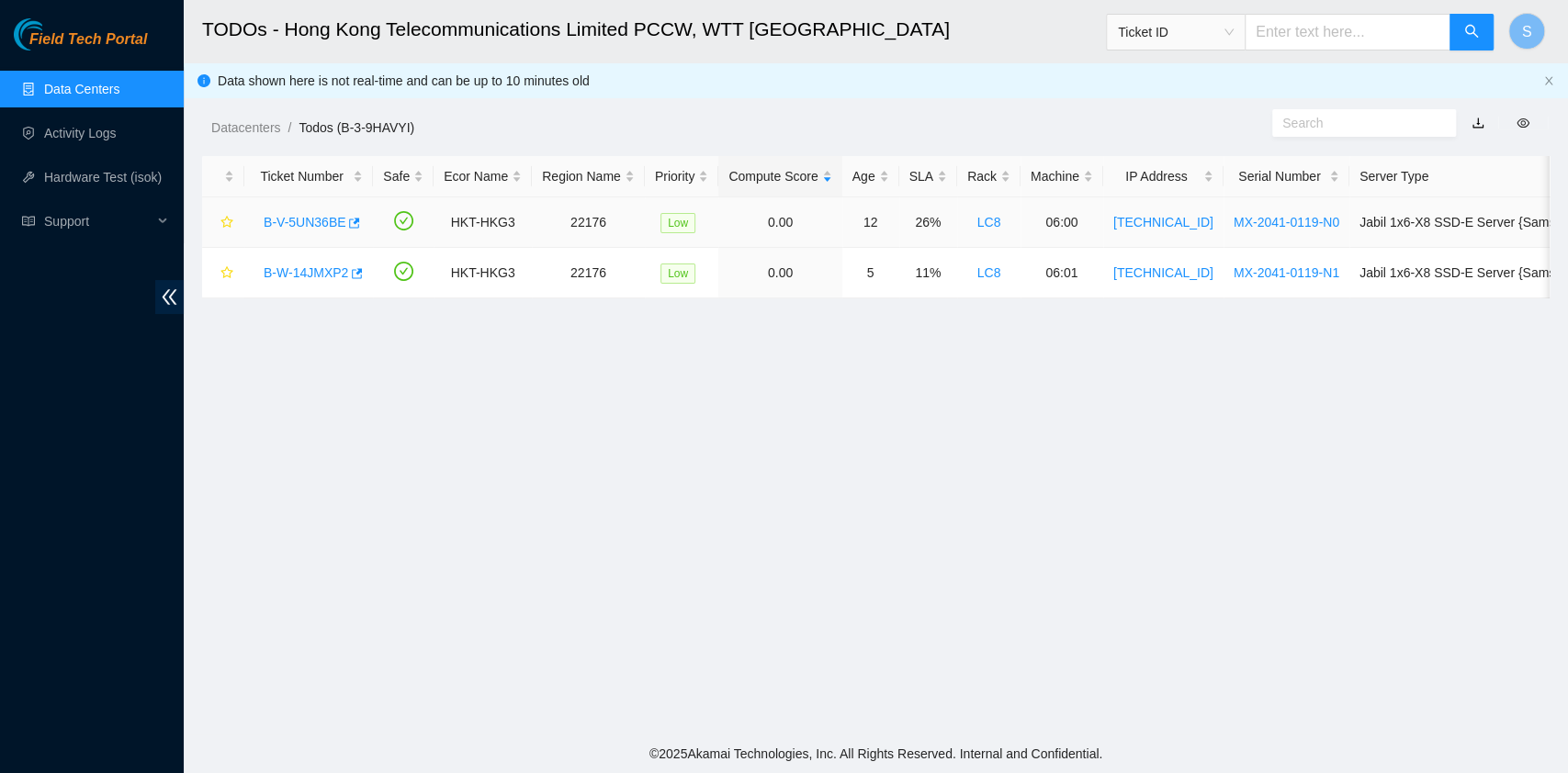
click at [294, 222] on link "B-V-5UN36BE" at bounding box center [304, 222] width 82 height 14
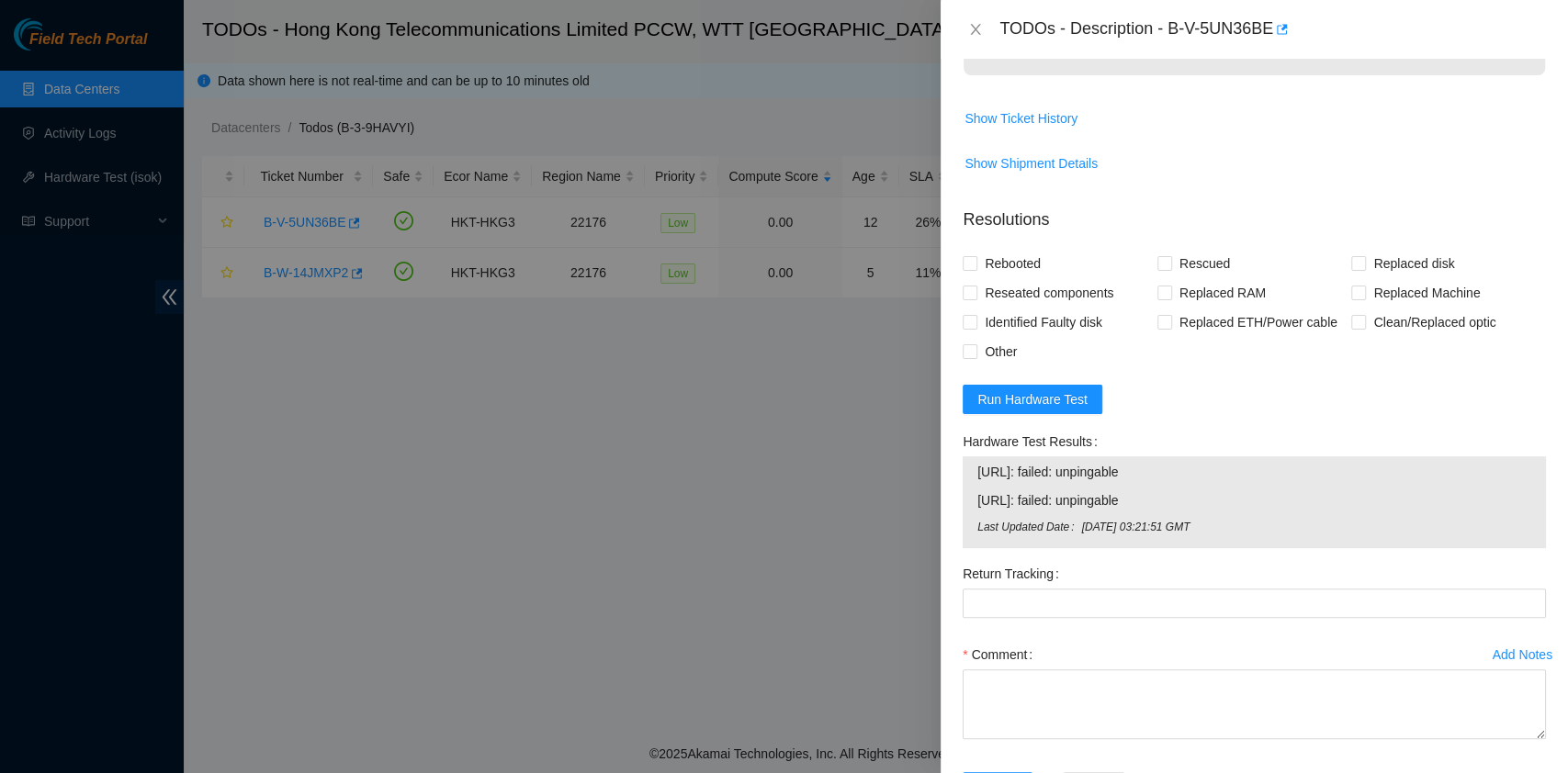
scroll to position [497, 0]
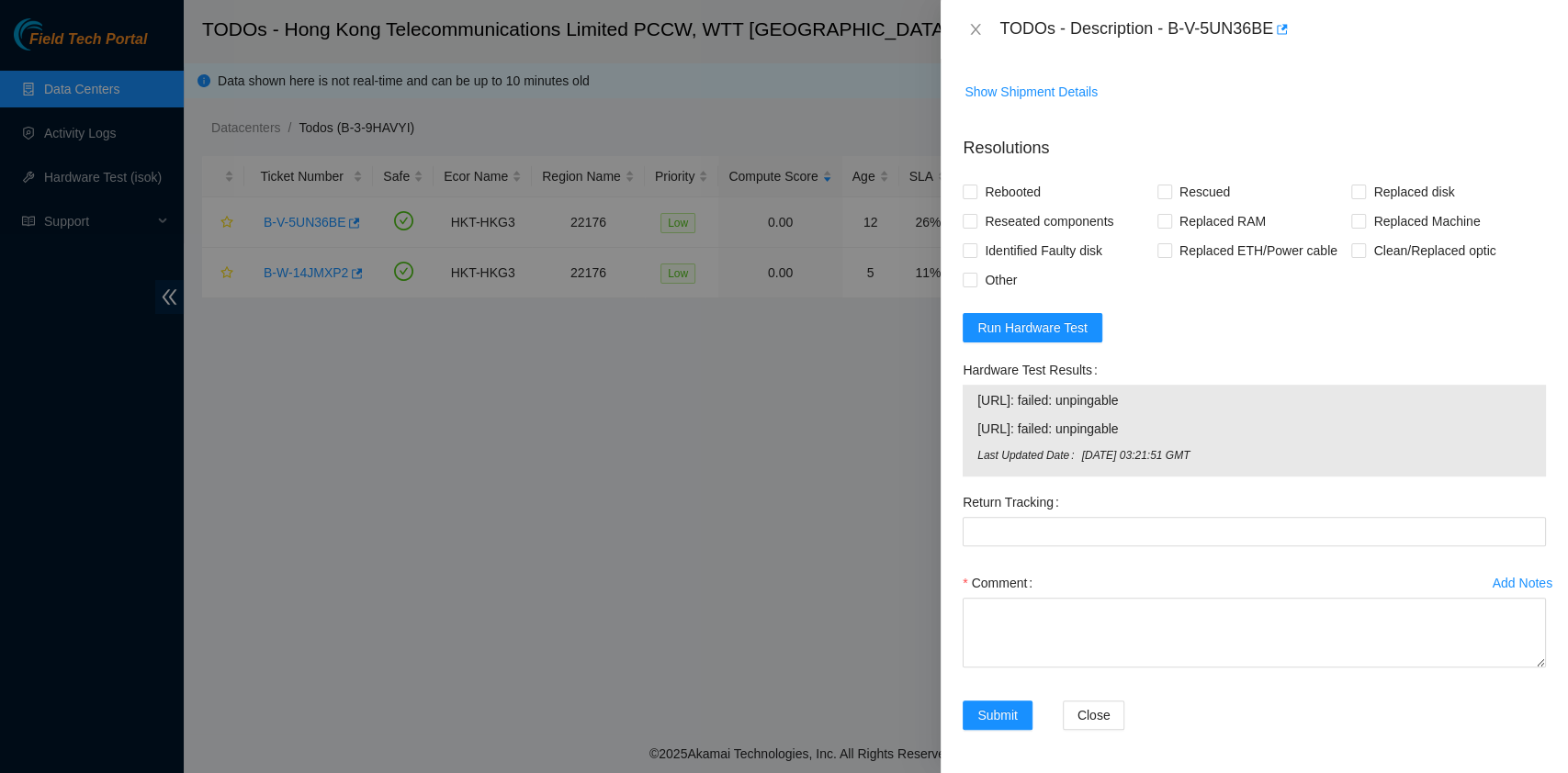
click at [1024, 352] on form "Resolutions Rebooted Rescued Replaced disk Reseated components Replaced RAM Rep…" at bounding box center [1253, 436] width 583 height 631
click at [1027, 343] on form "Resolutions Rebooted Rescued Replaced disk Reseated components Replaced RAM Rep…" at bounding box center [1253, 436] width 583 height 631
click at [1024, 338] on button "Run Hardware Test" at bounding box center [1032, 327] width 140 height 29
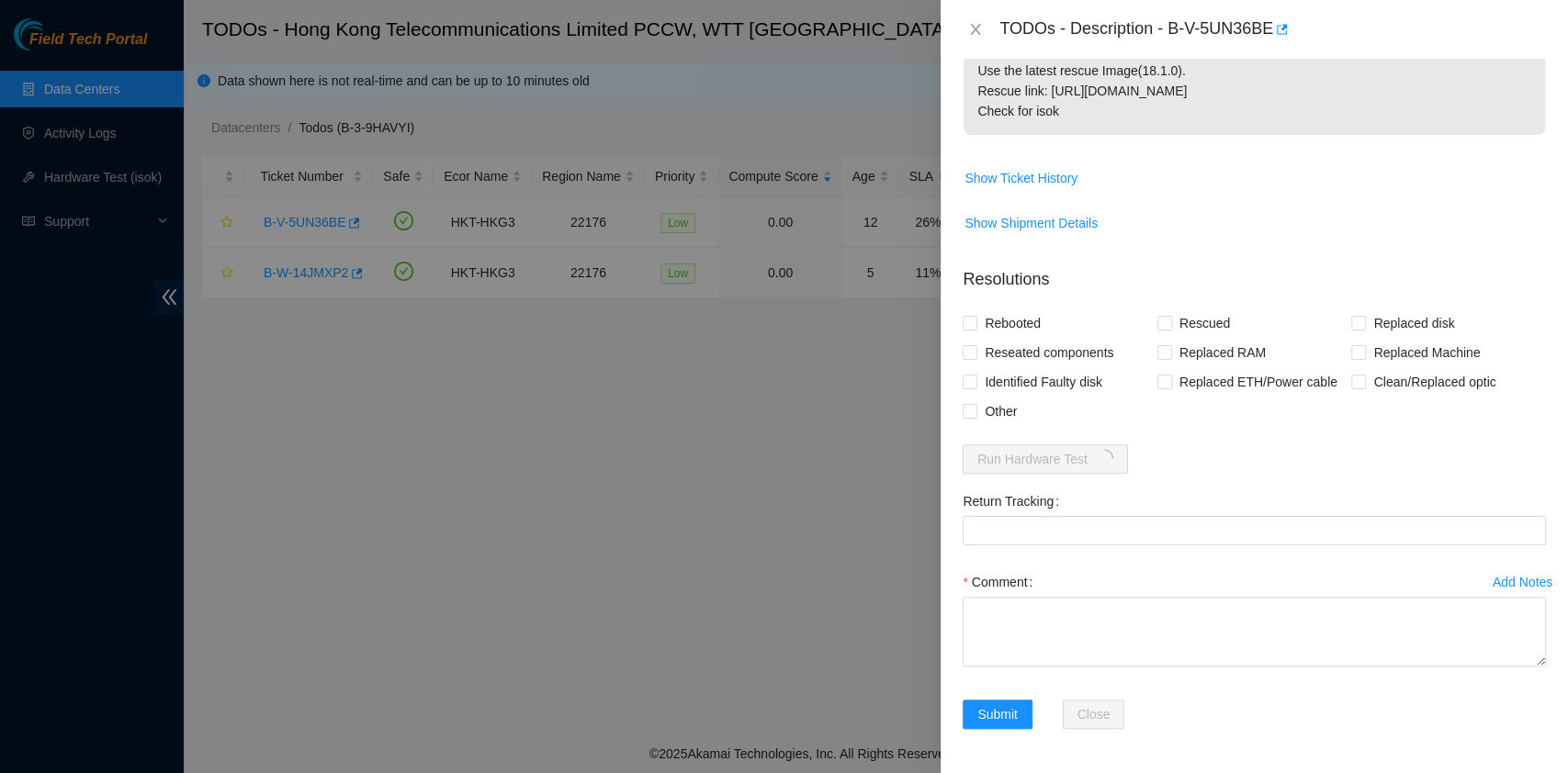
scroll to position [365, 0]
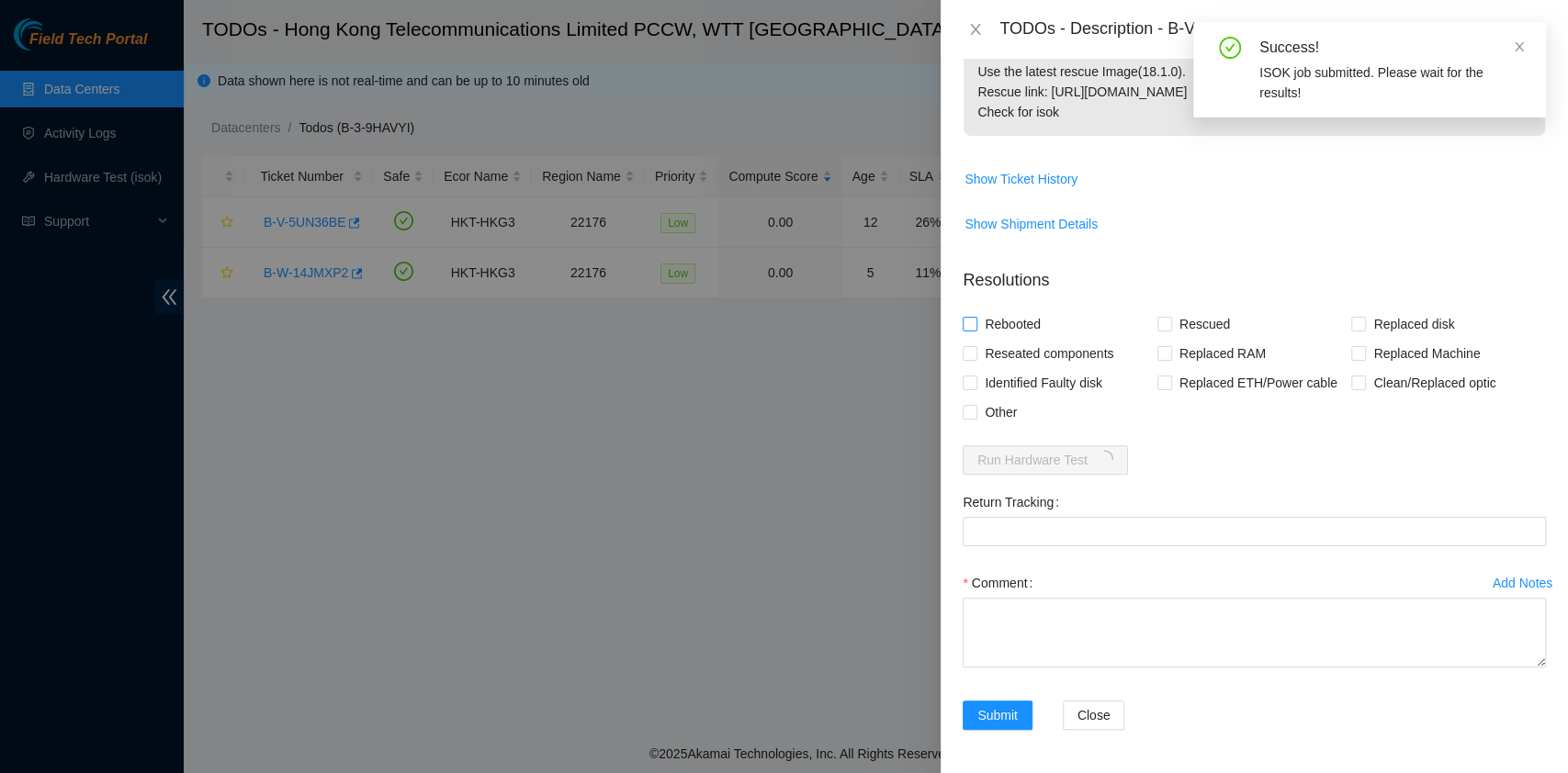
click at [984, 321] on span "Rebooted" at bounding box center [1013, 323] width 70 height 29
click at [976, 321] on input "Rebooted" at bounding box center [969, 323] width 13 height 13
checkbox input "true"
click at [989, 362] on span "Reseated components" at bounding box center [1049, 353] width 144 height 29
click at [976, 359] on input "Reseated components" at bounding box center [969, 353] width 13 height 13
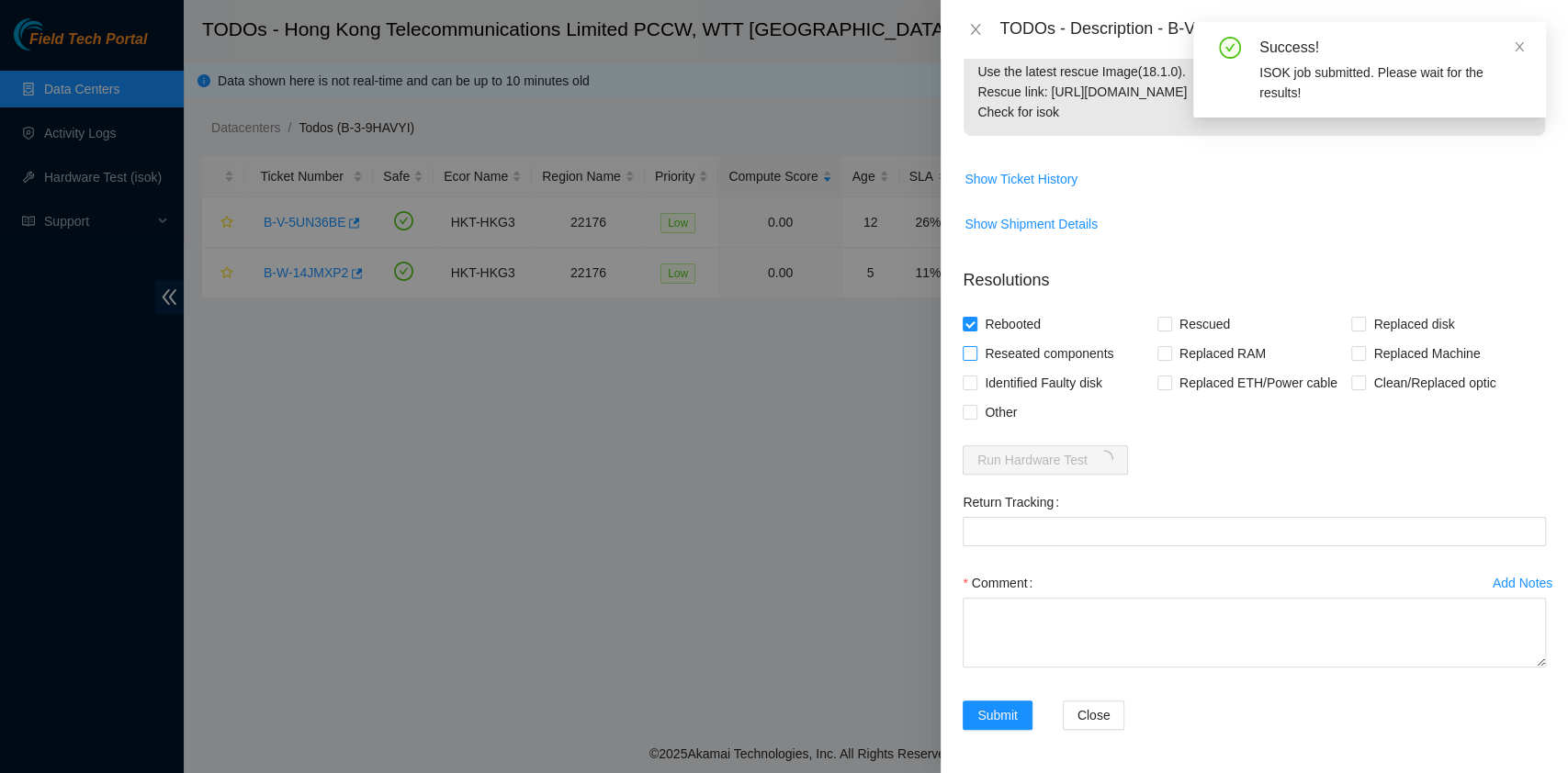
checkbox input "true"
click at [1171, 331] on span "Rescued" at bounding box center [1204, 323] width 66 height 29
click at [1169, 330] on input "Rescued" at bounding box center [1164, 323] width 13 height 13
click at [1171, 331] on span "Rescued" at bounding box center [1204, 323] width 66 height 29
click at [1169, 330] on input "Rescued" at bounding box center [1164, 323] width 13 height 13
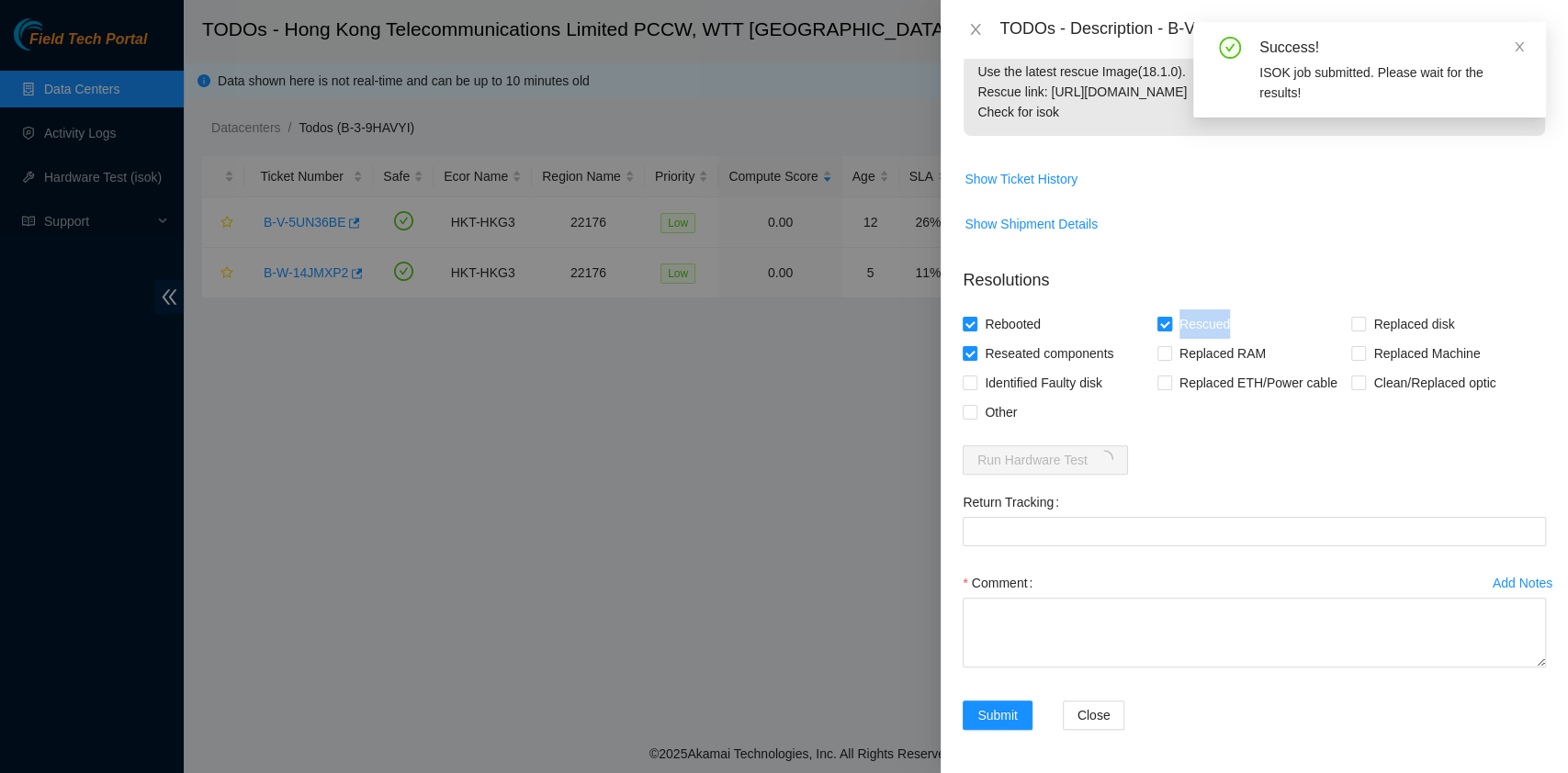
checkbox input "false"
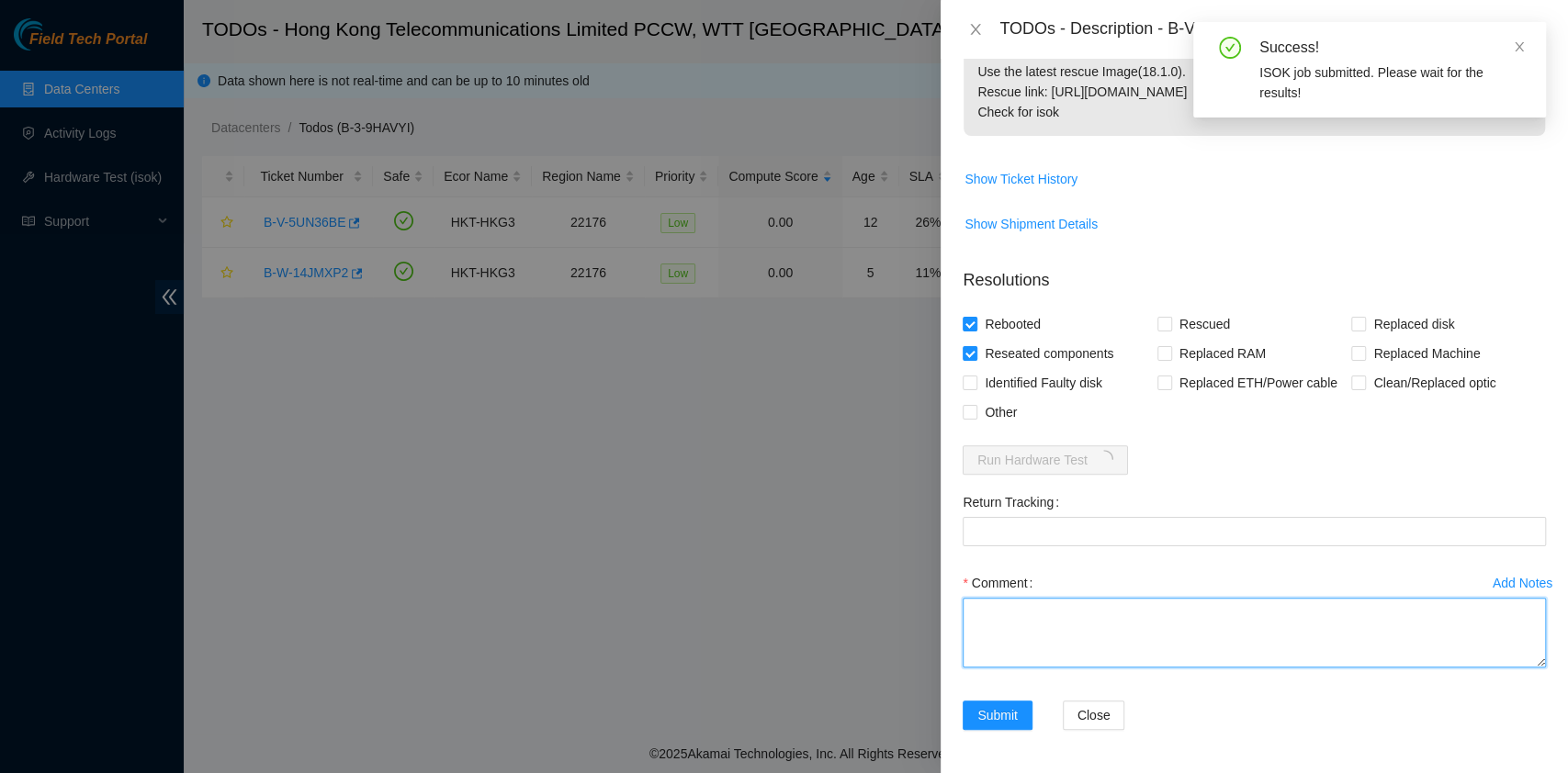
click at [1074, 635] on textarea "Comment" at bounding box center [1253, 632] width 583 height 69
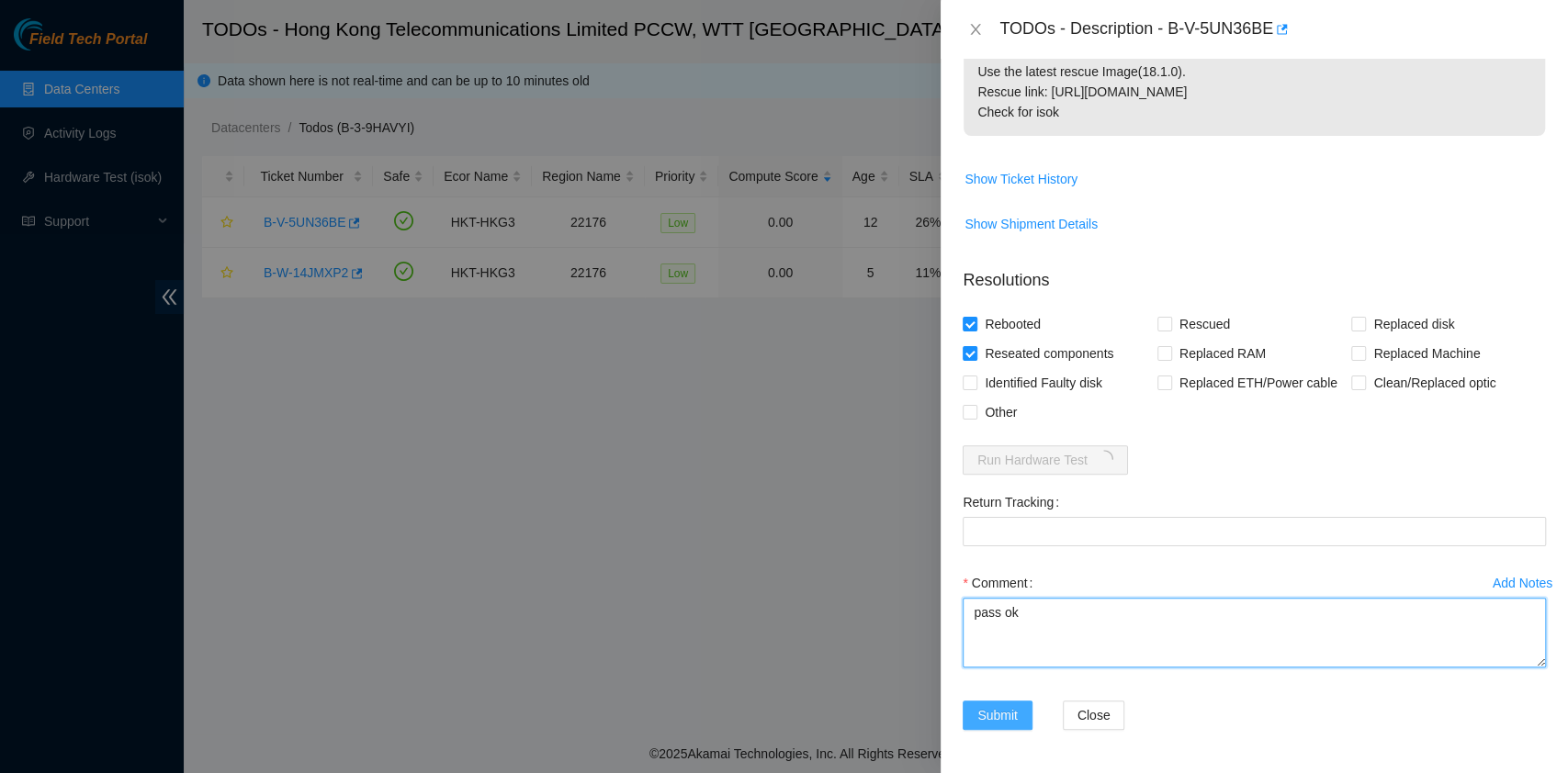
type textarea "pass ok"
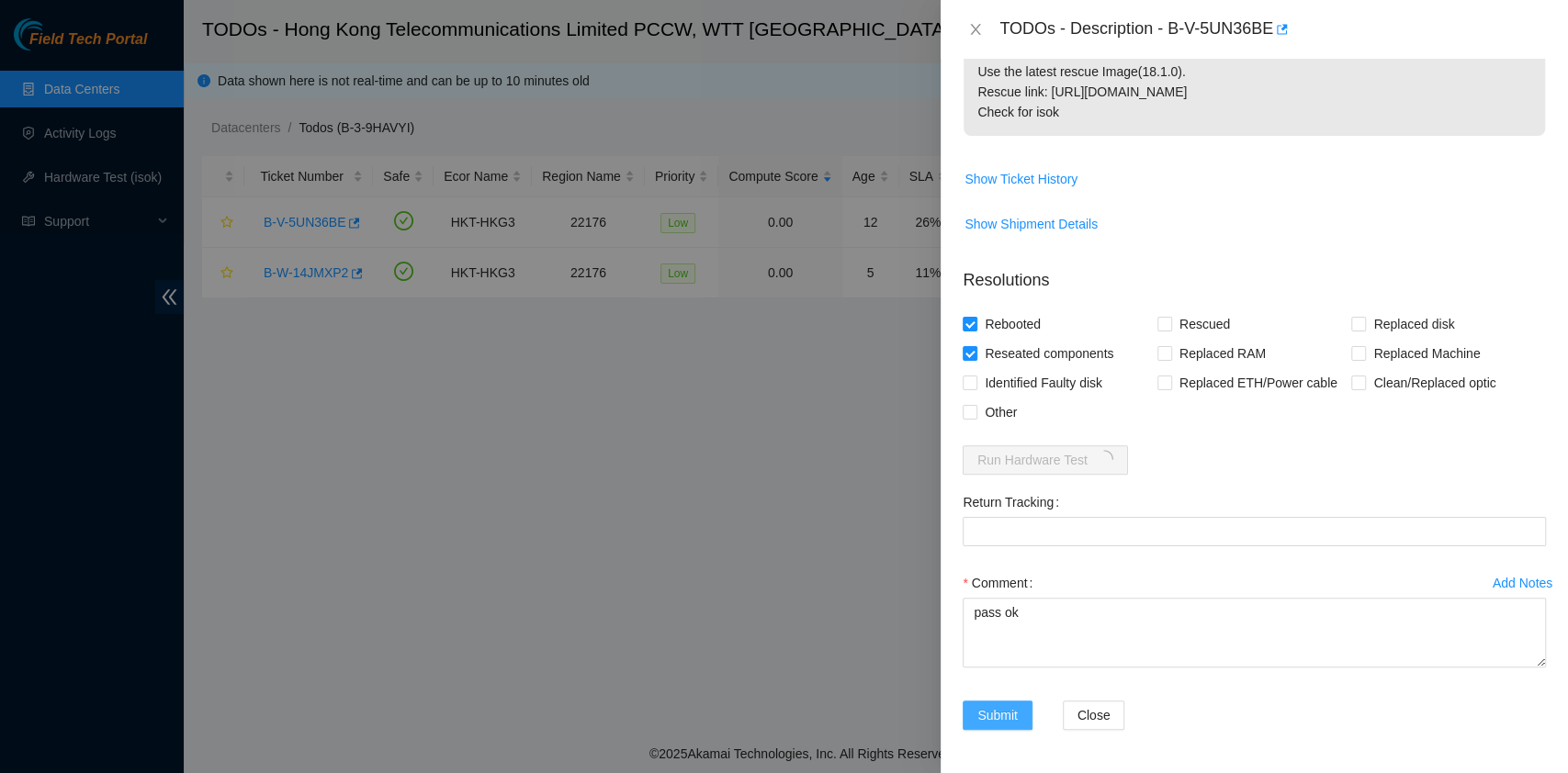
drag, startPoint x: 1022, startPoint y: 716, endPoint x: 948, endPoint y: 359, distance: 364.6
click at [534, 772] on html "Field Tech Portal Data Centers Activity Logs Hardware Test (isok) Support TODOs…" at bounding box center [784, 386] width 1568 height 773
click at [445, 459] on div at bounding box center [784, 386] width 1568 height 773
click at [1014, 705] on span "Submit" at bounding box center [997, 715] width 40 height 20
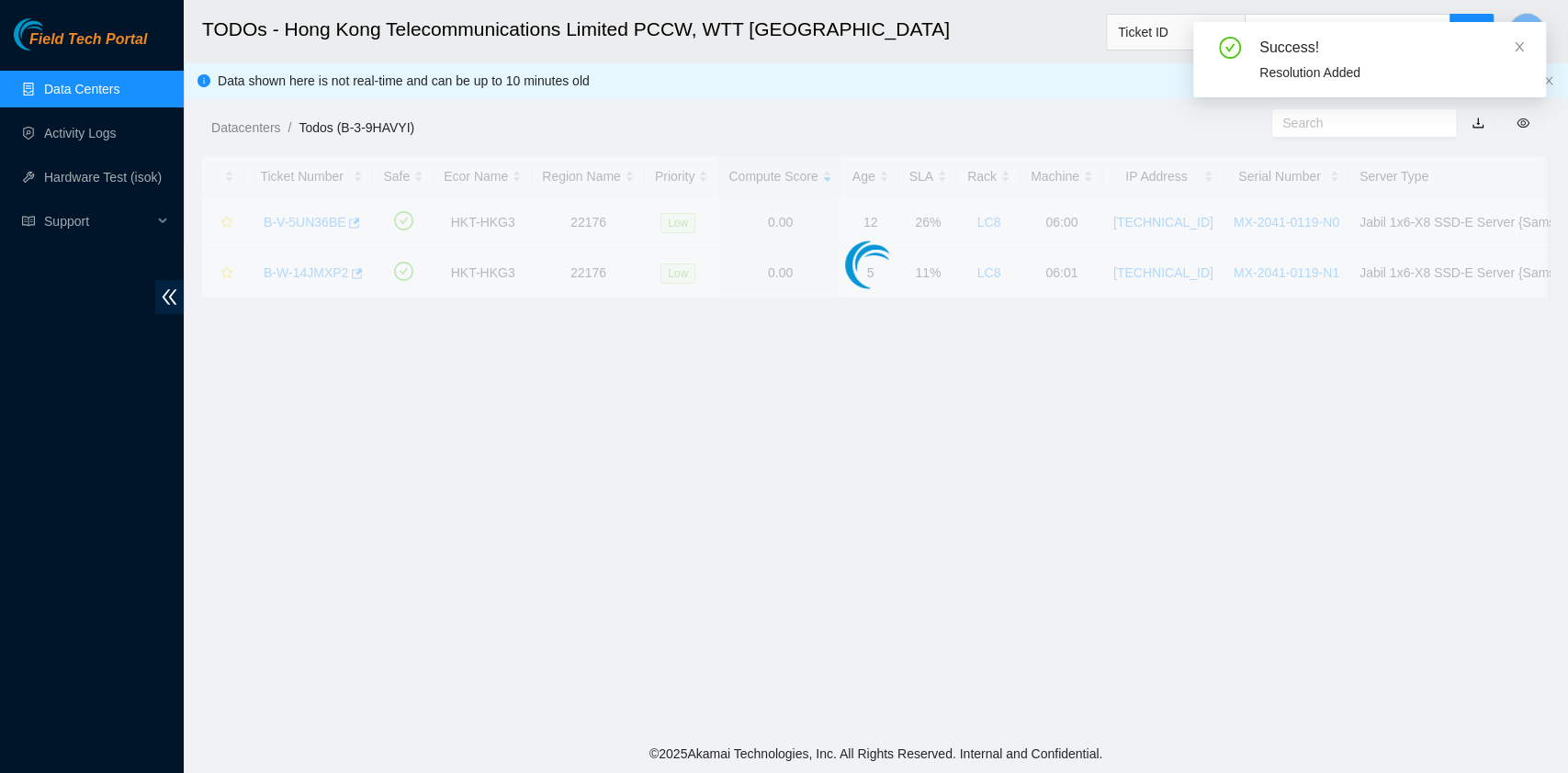
scroll to position [412, 0]
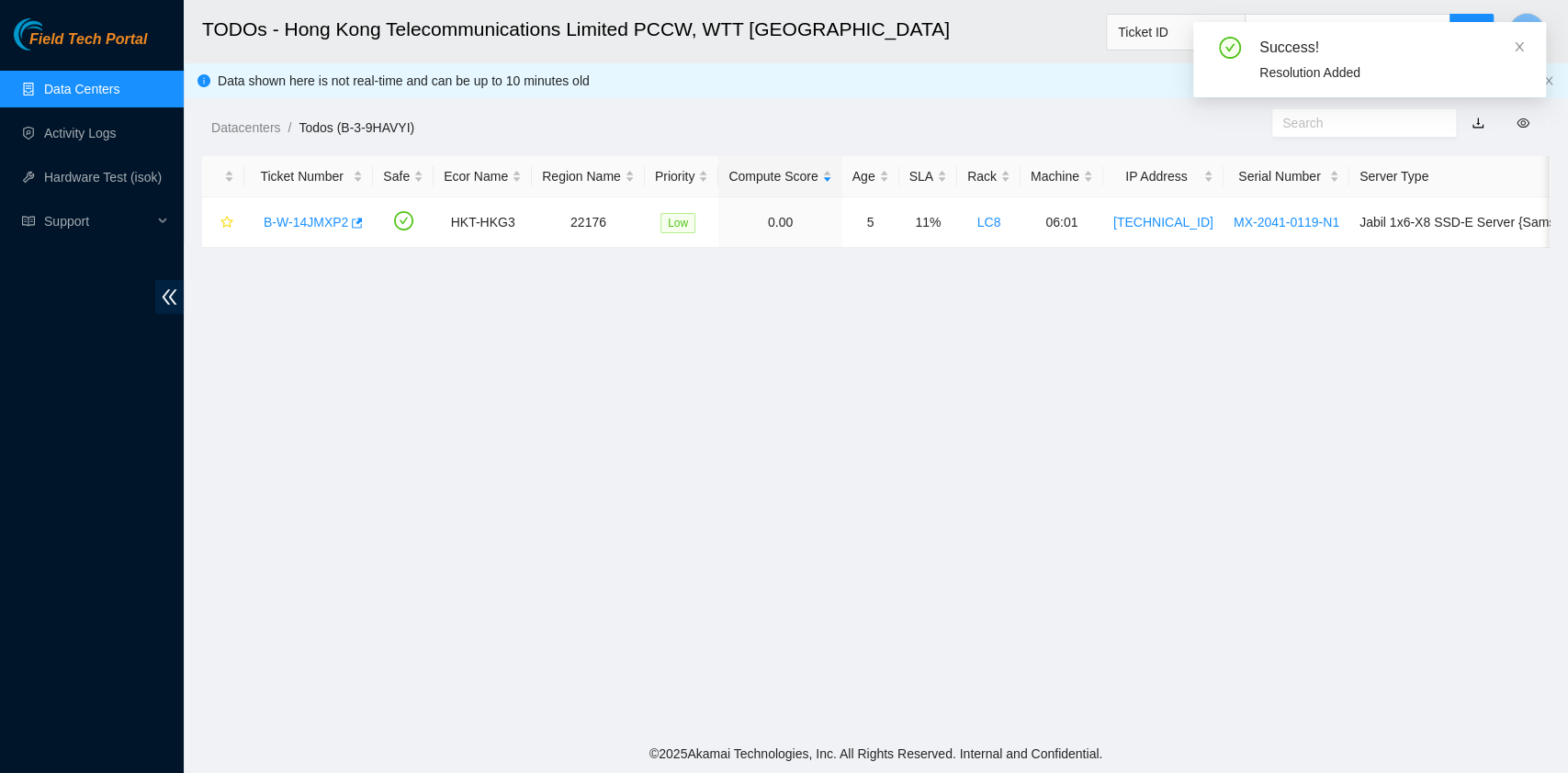
click at [471, 448] on main "TODOs - Hong Kong Telecommunications Limited PCCW, WTT [GEOGRAPHIC_DATA] Ticket…" at bounding box center [876, 367] width 1384 height 735
click at [96, 126] on link "Activity Logs" at bounding box center [80, 132] width 72 height 14
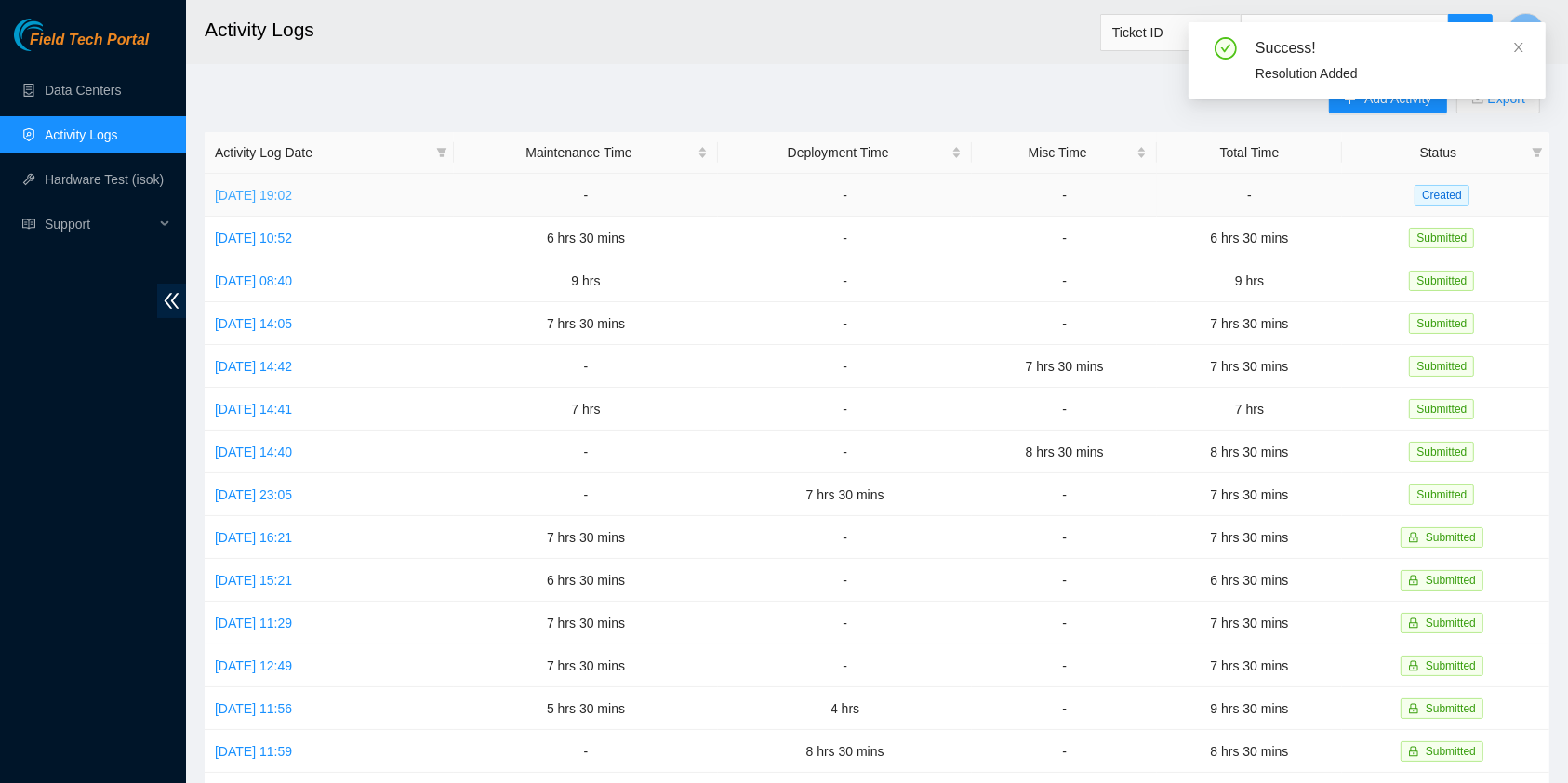
click at [292, 188] on link "[DATE] 19:02" at bounding box center [253, 195] width 77 height 14
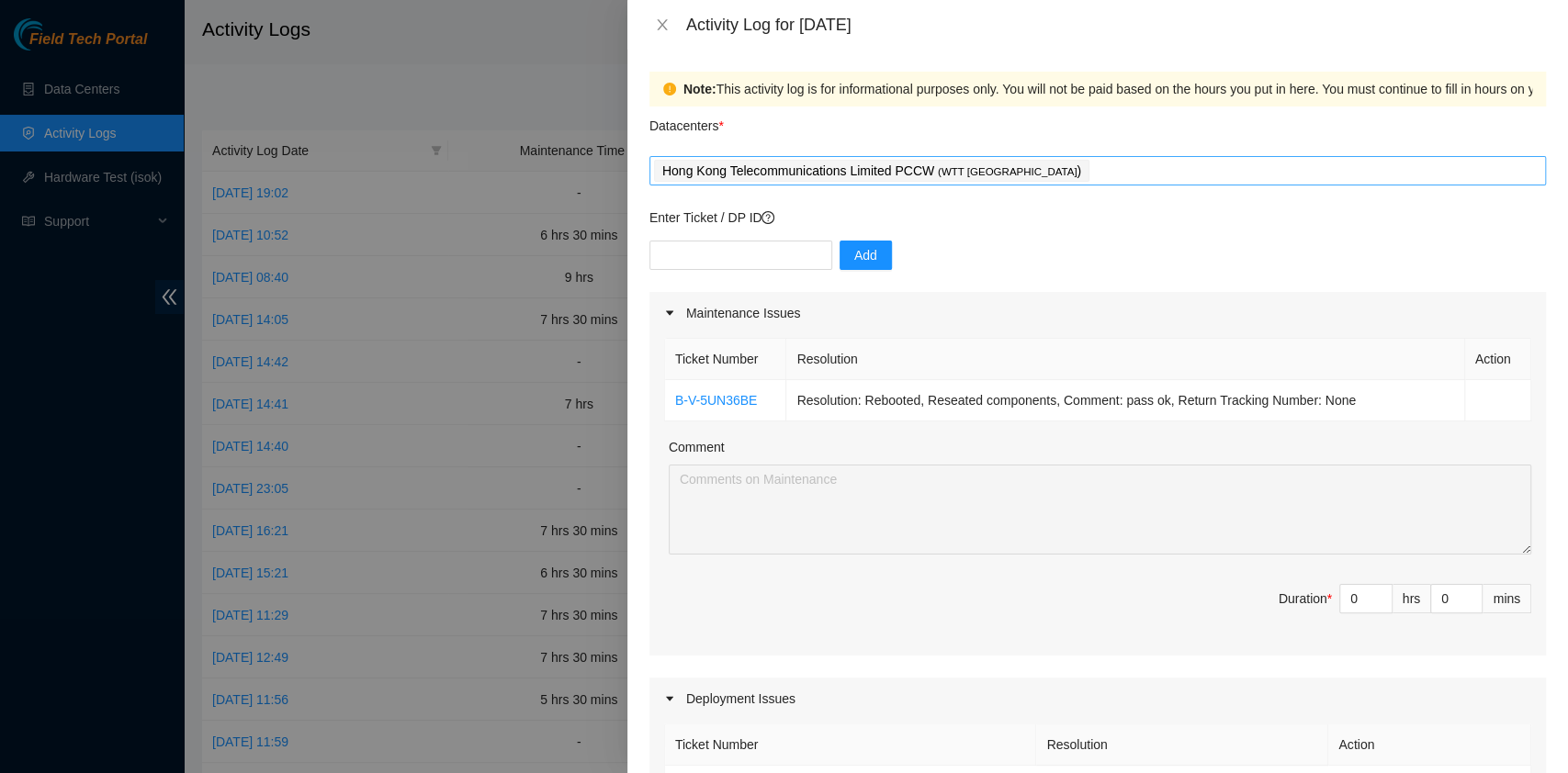
click at [1036, 170] on div "Hong Kong Telecommunications Limited PCCW ( WTT [GEOGRAPHIC_DATA] )" at bounding box center [1097, 170] width 887 height 26
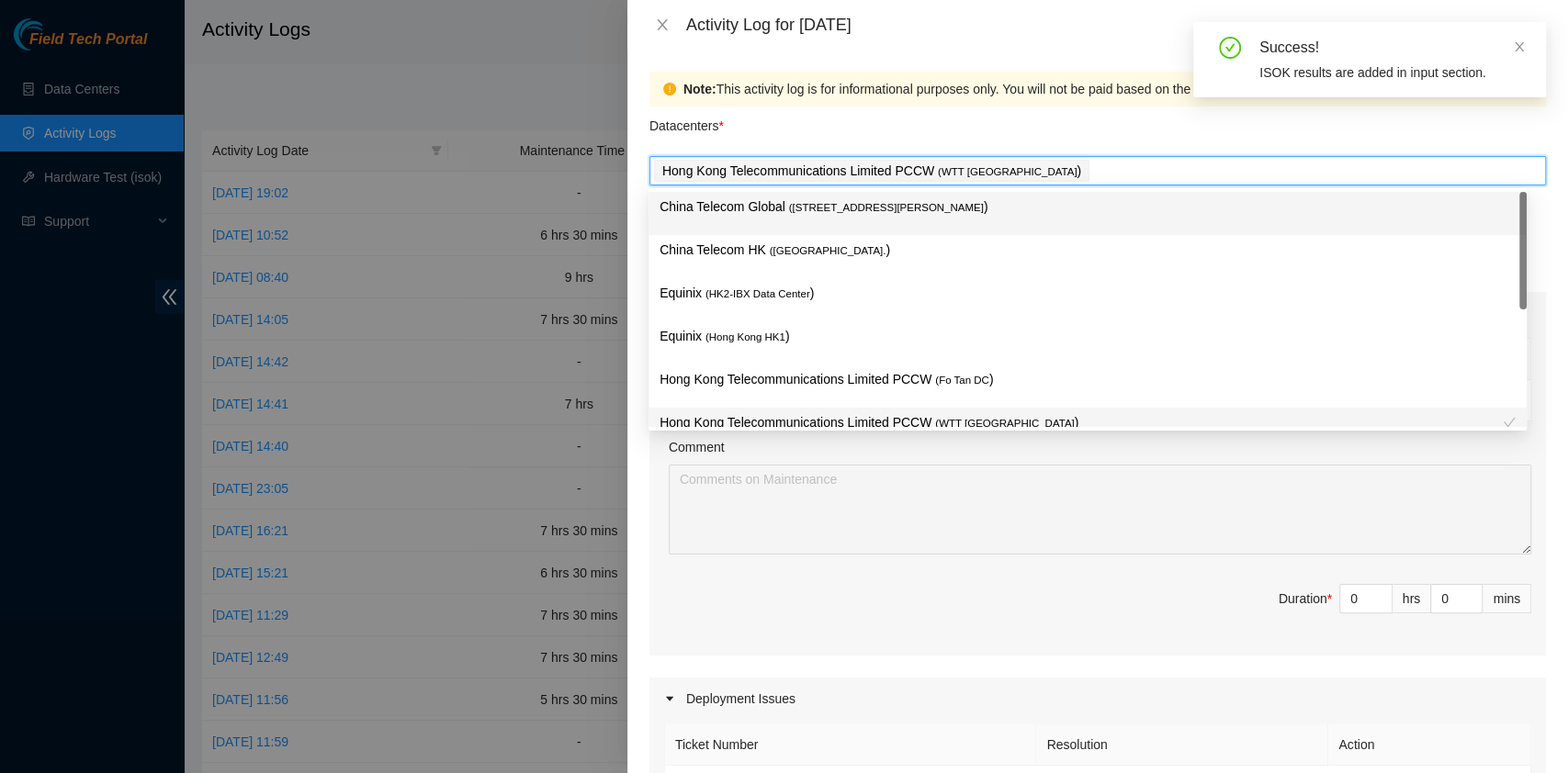
click at [929, 228] on div "China Telecom Global ( [STREET_ADDRESS][PERSON_NAME] )" at bounding box center [1087, 214] width 856 height 34
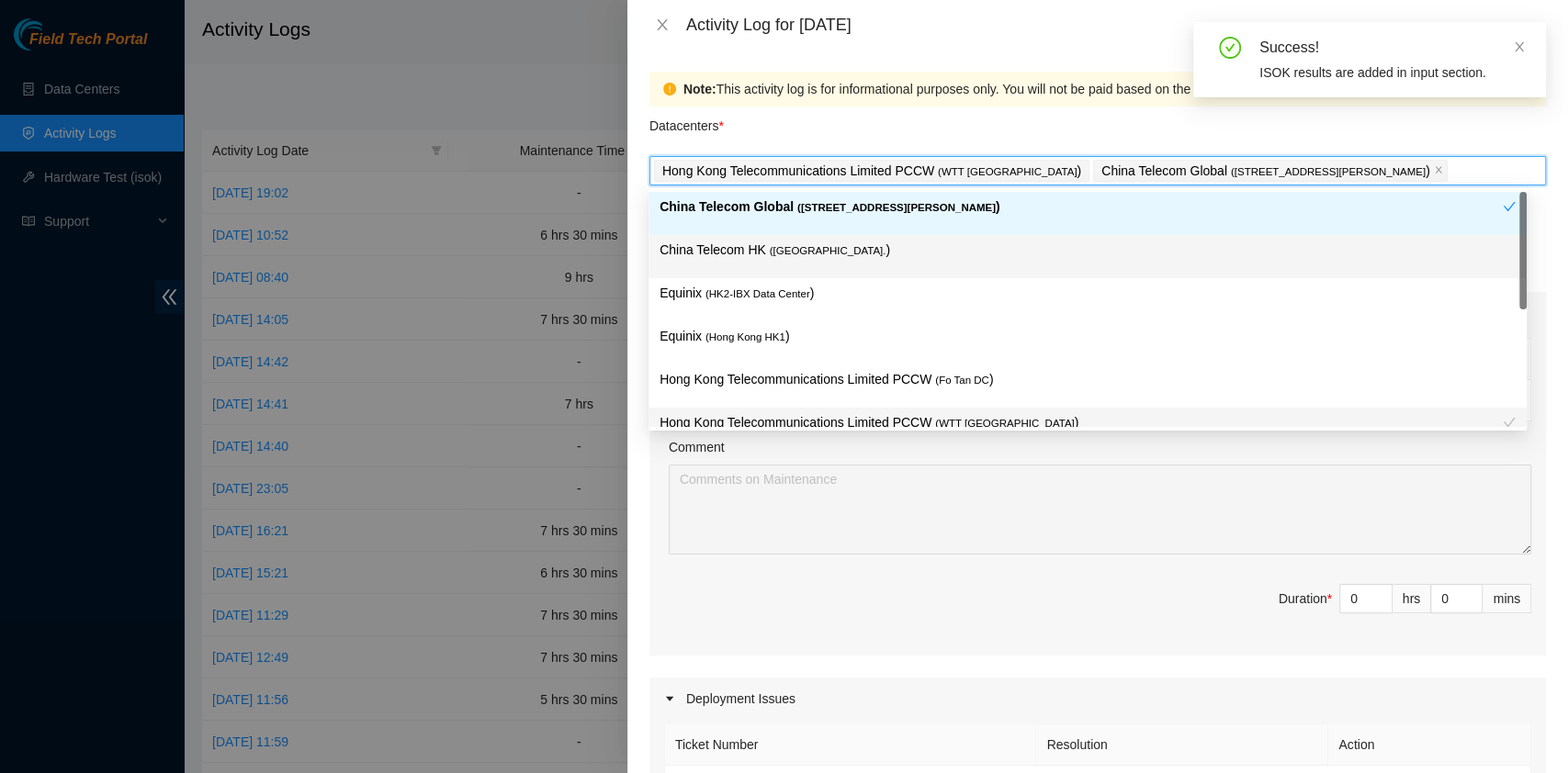
click at [867, 253] on p "China Telecom HK ( [GEOGRAPHIC_DATA] )" at bounding box center [1087, 250] width 856 height 21
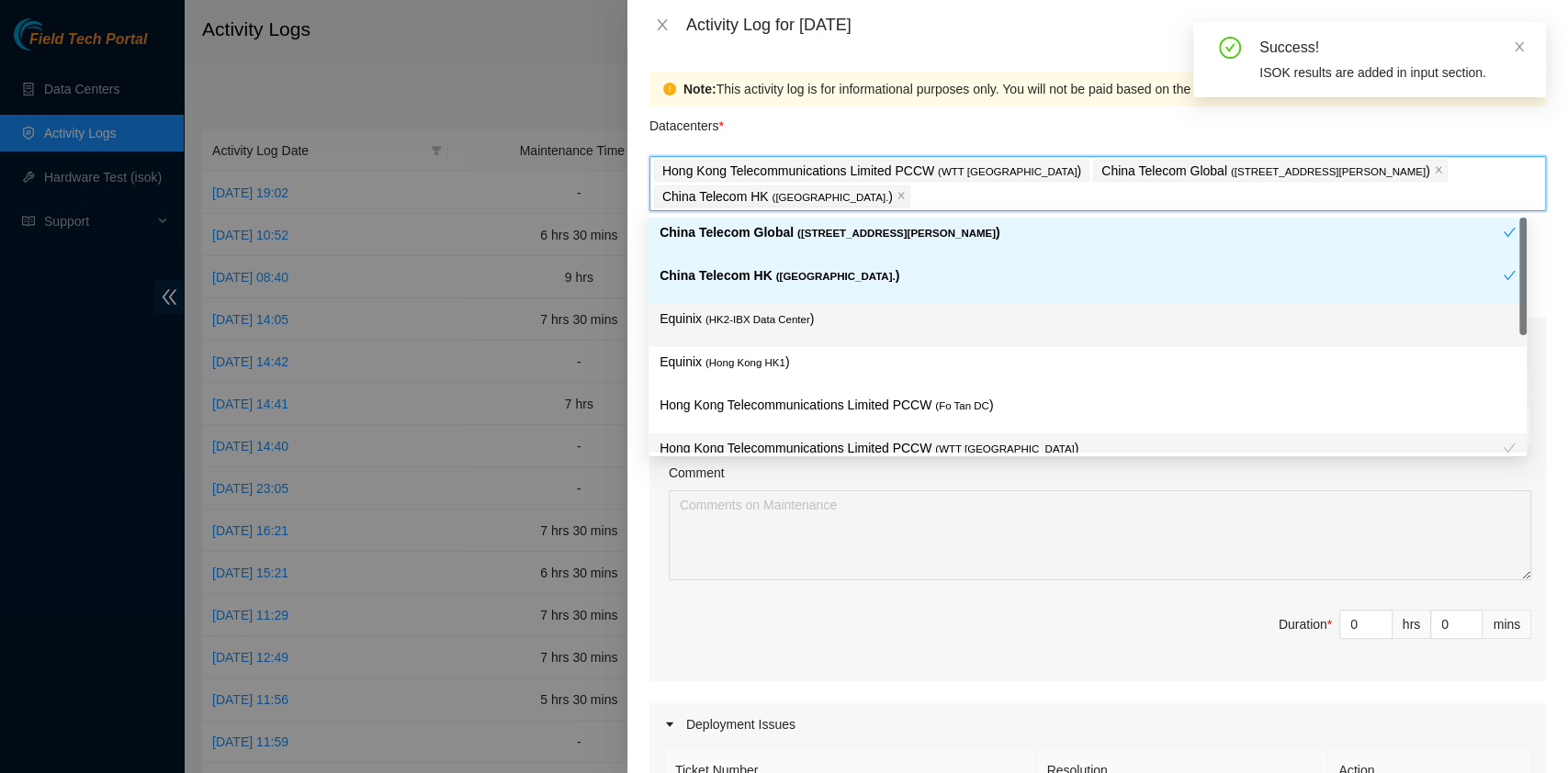
click at [820, 304] on div "Equinix ( HK2-IBX Data Center )" at bounding box center [1087, 325] width 878 height 43
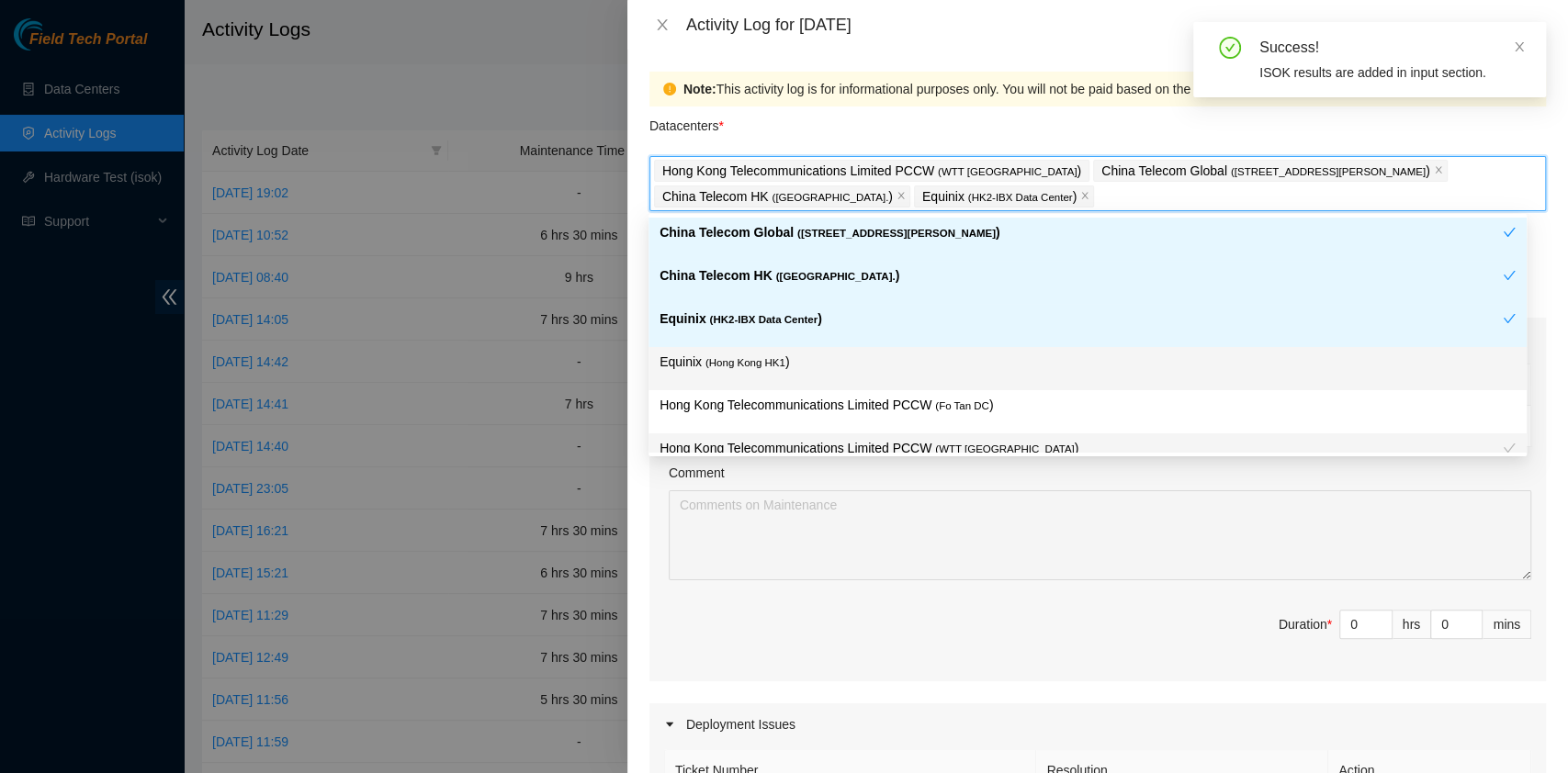
click at [797, 356] on p "Equinix ( [GEOGRAPHIC_DATA] HK1 )" at bounding box center [1087, 362] width 856 height 21
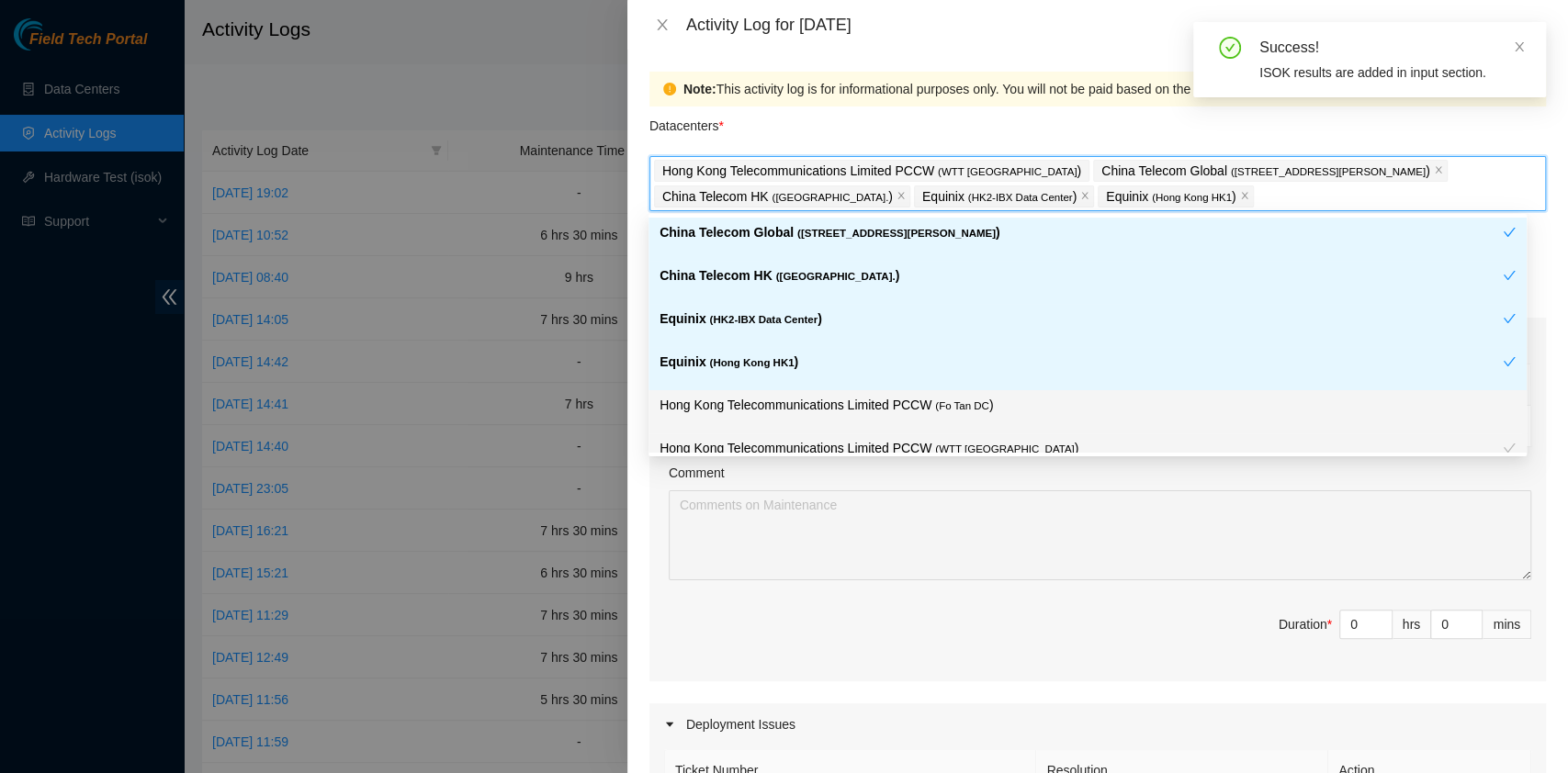
click at [811, 392] on div "Hong Kong Telecommunications Limited PCCW ( Fo Tan DC )" at bounding box center [1087, 411] width 878 height 43
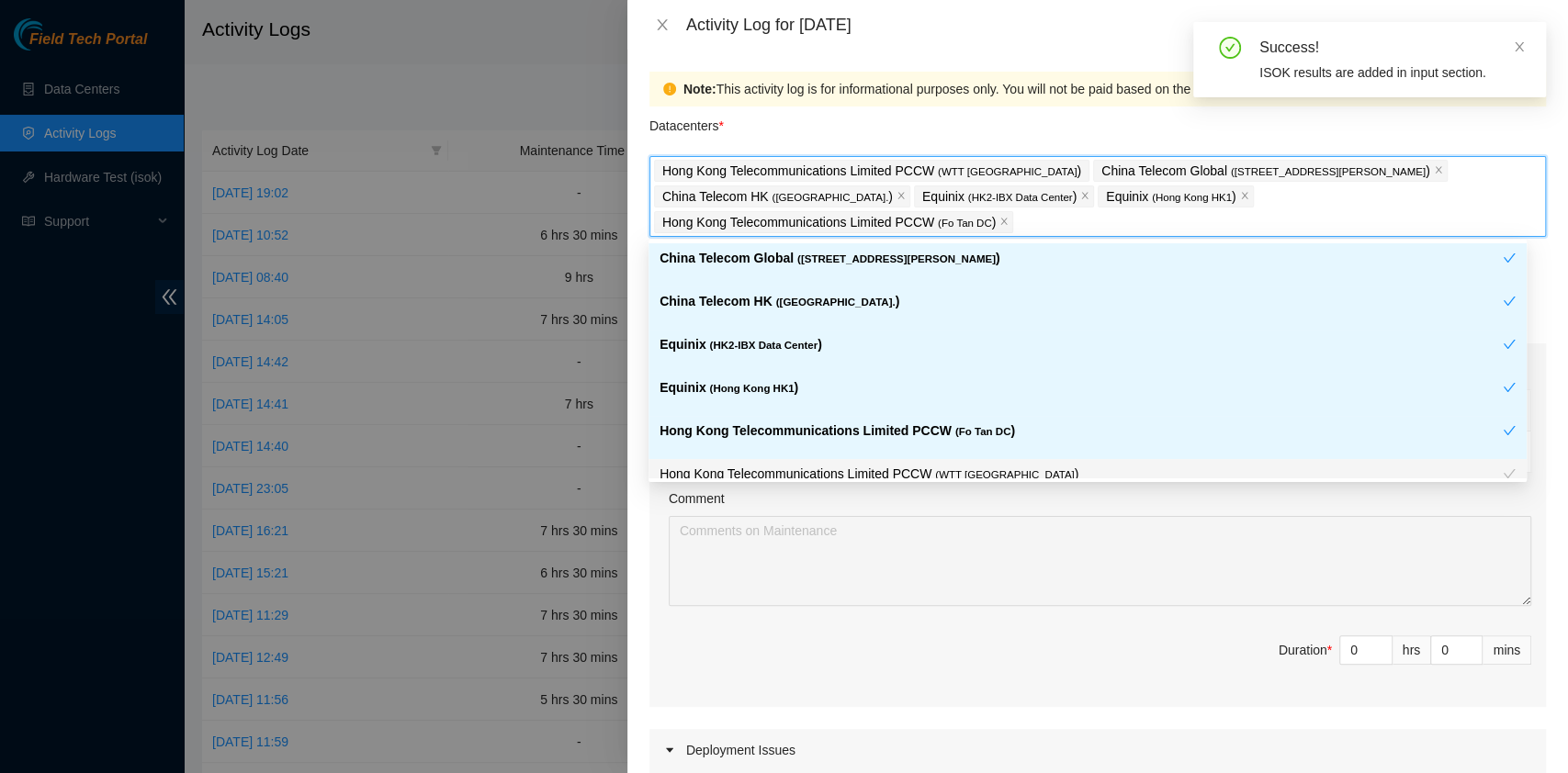
scroll to position [152, 0]
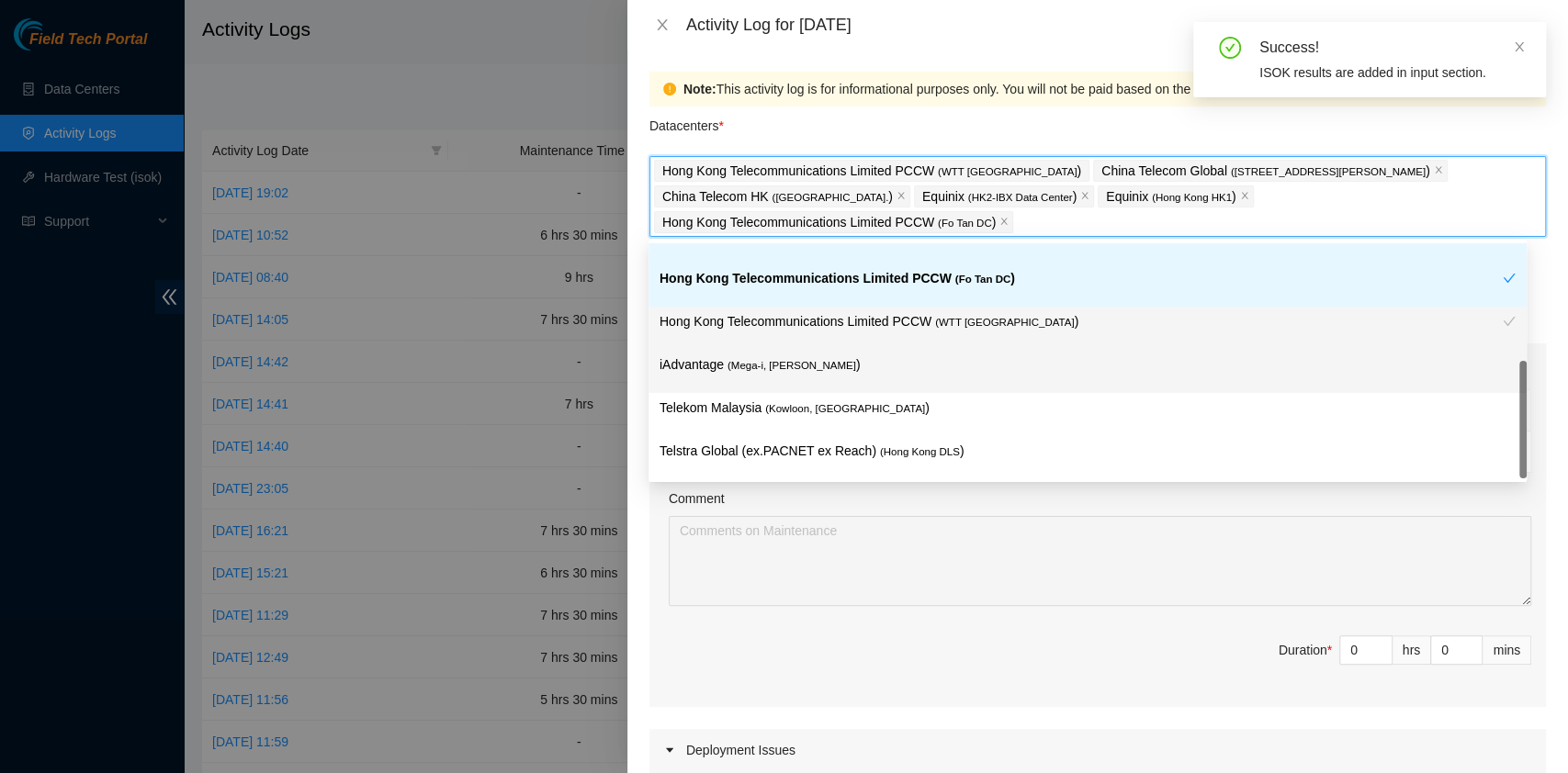
click at [770, 364] on span "( Mega-i, [PERSON_NAME]" at bounding box center [791, 366] width 128 height 11
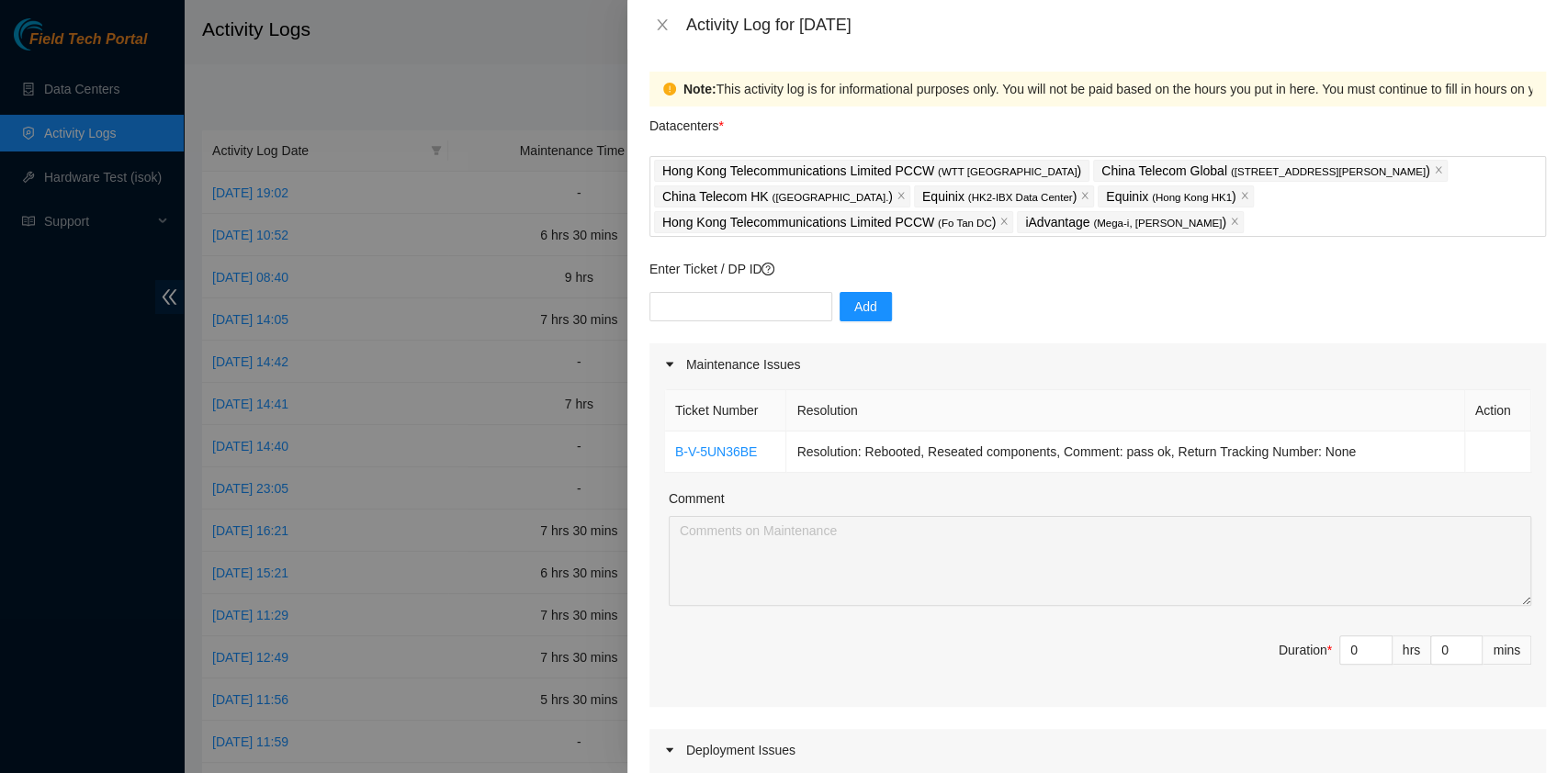
click at [953, 300] on div "Add" at bounding box center [1097, 318] width 897 height 51
drag, startPoint x: 1339, startPoint y: 659, endPoint x: 1273, endPoint y: 639, distance: 69.0
click at [1273, 639] on span "Duration * 0 hrs 0 mins" at bounding box center [1097, 661] width 867 height 51
type input "9"
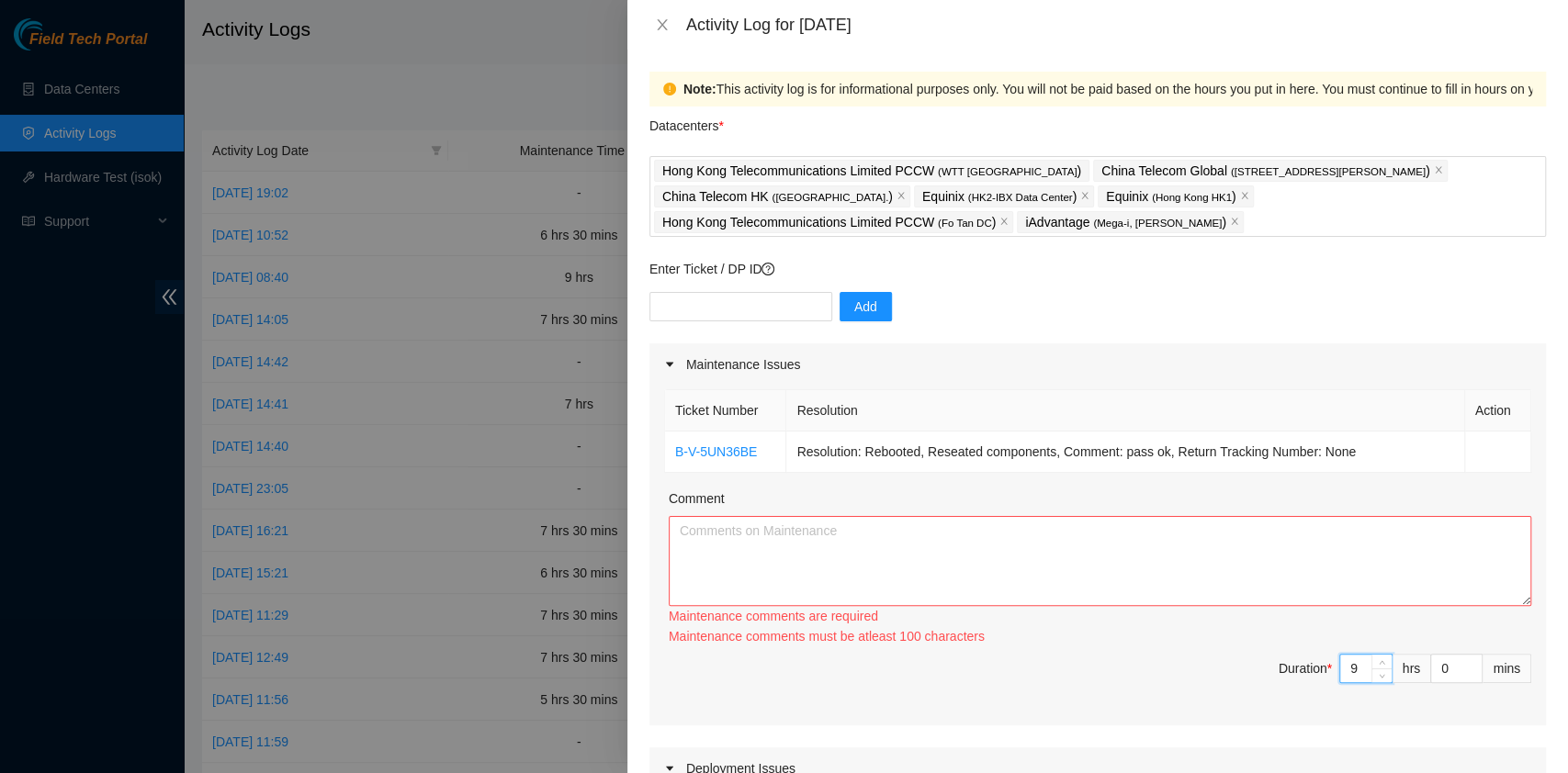
type input "9"
click at [759, 600] on textarea "Comment" at bounding box center [1099, 561] width 862 height 90
paste textarea "B-V-5KY1G2M Ticket Number Resolution Action B-V-5KY1G2M Resolution: Other, Comm…"
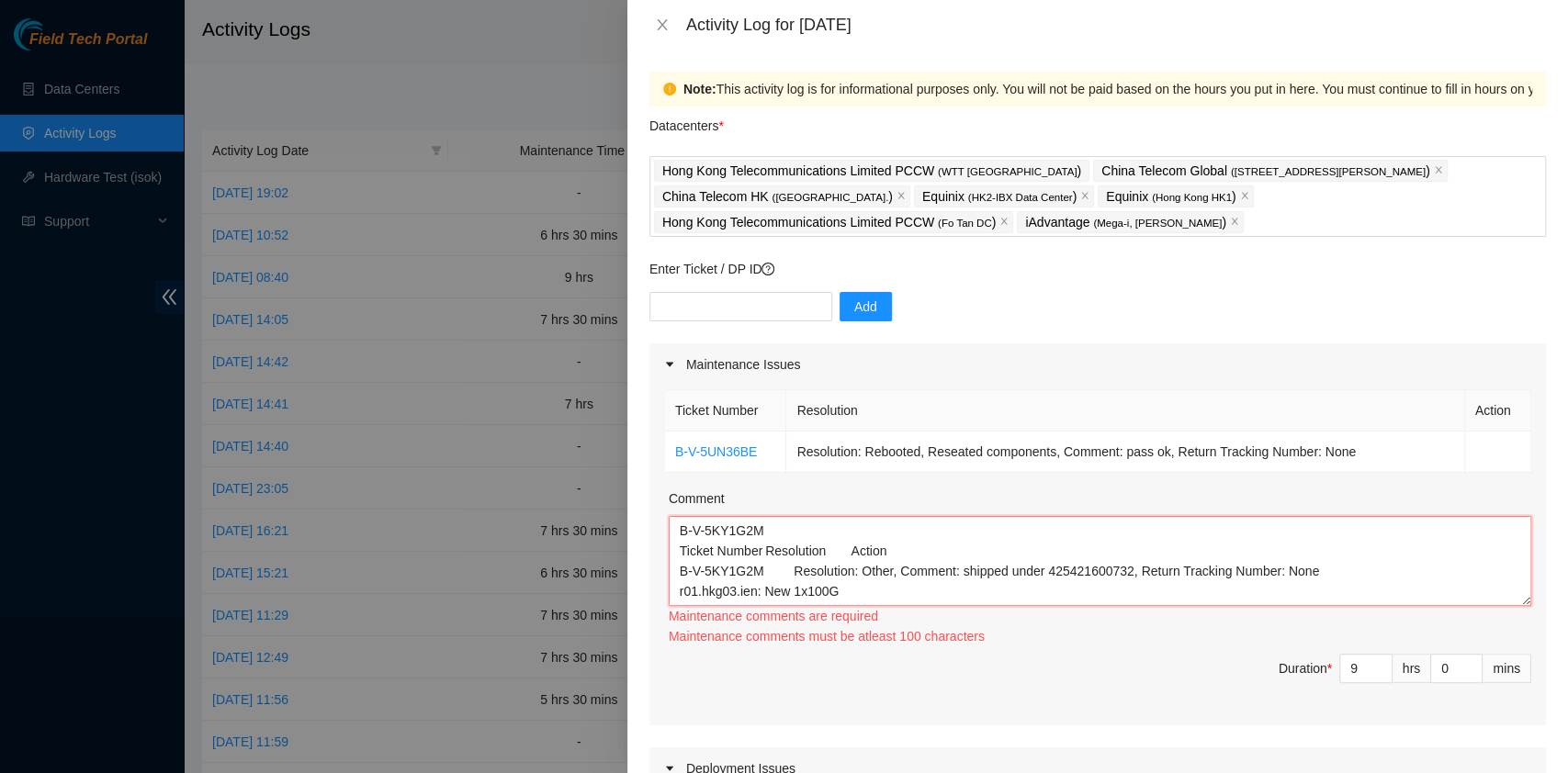
scroll to position [35, 0]
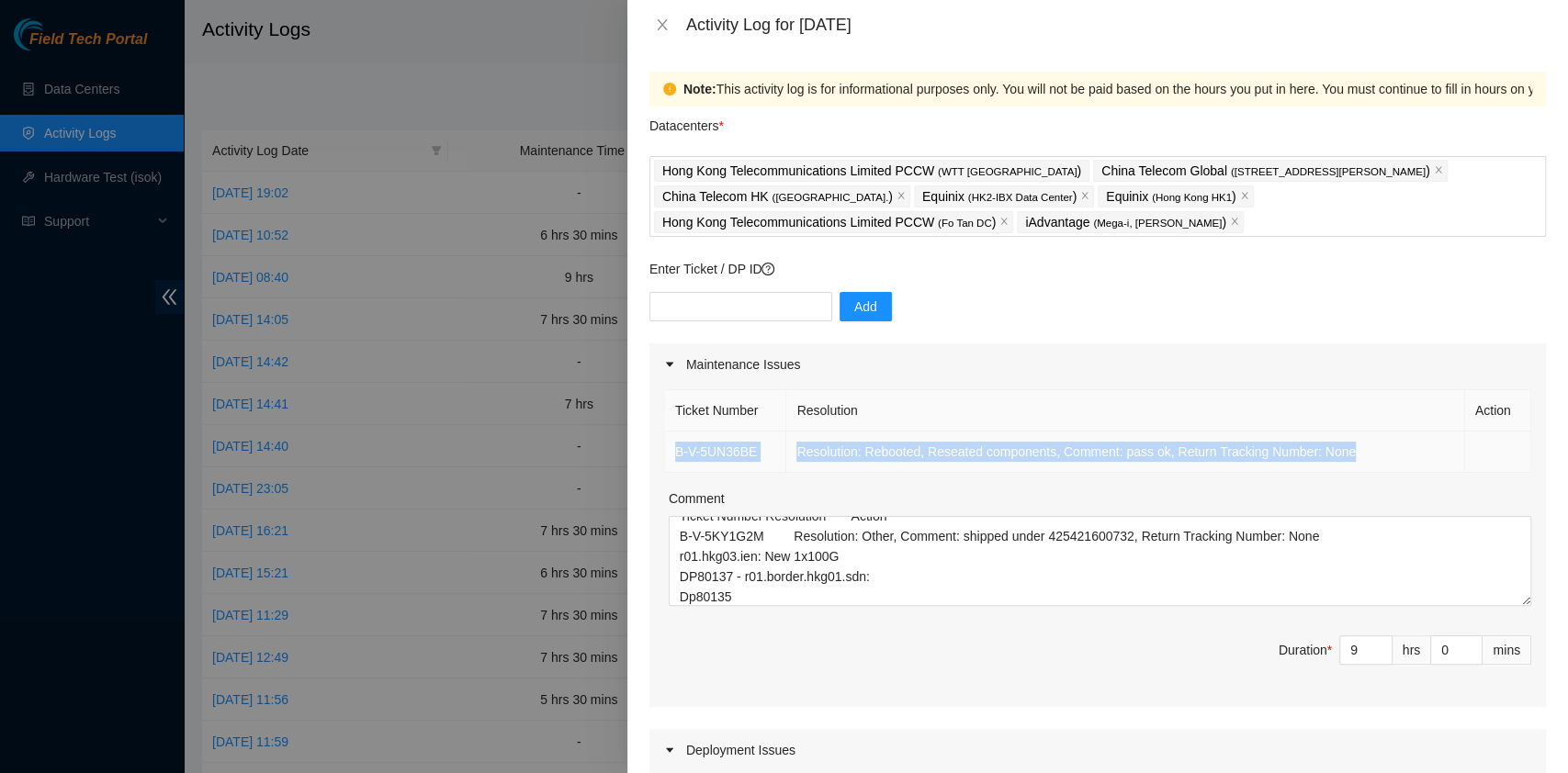
drag, startPoint x: 1391, startPoint y: 461, endPoint x: 673, endPoint y: 459, distance: 718.0
click at [673, 459] on tr "B-V-5UN36BE Resolution: Rebooted, Reseated components, Comment: pass ok, Return…" at bounding box center [1097, 452] width 866 height 41
copy tr "B-V-5UN36BE Resolution: Rebooted, Reseated components, Comment: pass ok, Return…"
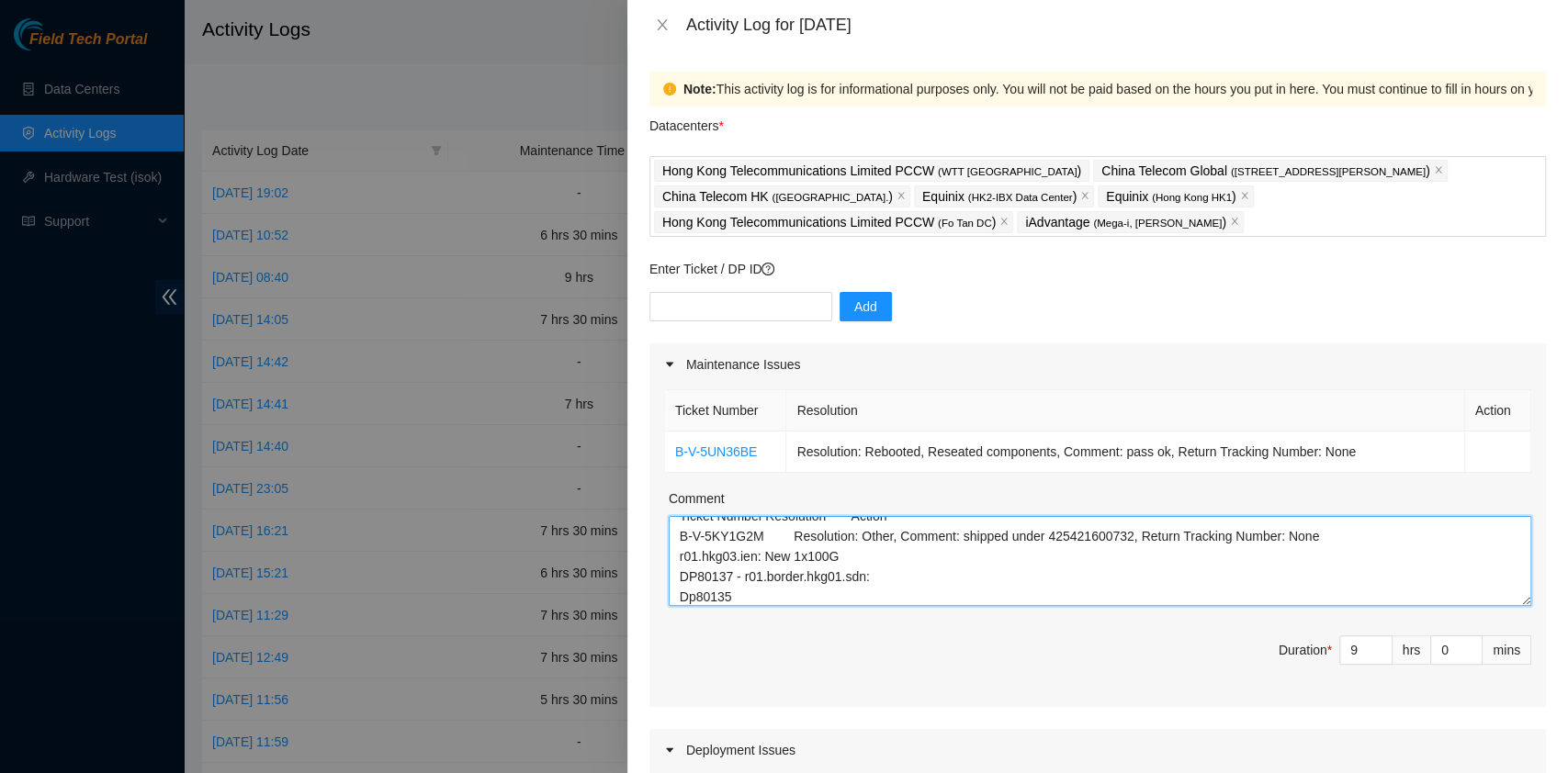
click at [852, 592] on textarea "B-V-5KY1G2M Ticket Number Resolution Action B-V-5KY1G2M Resolution: Other, Comm…" at bounding box center [1099, 561] width 862 height 90
paste textarea "B-V-5UN36BE Resolution: Rebooted, Reseated components, Comment: pass ok, Return…"
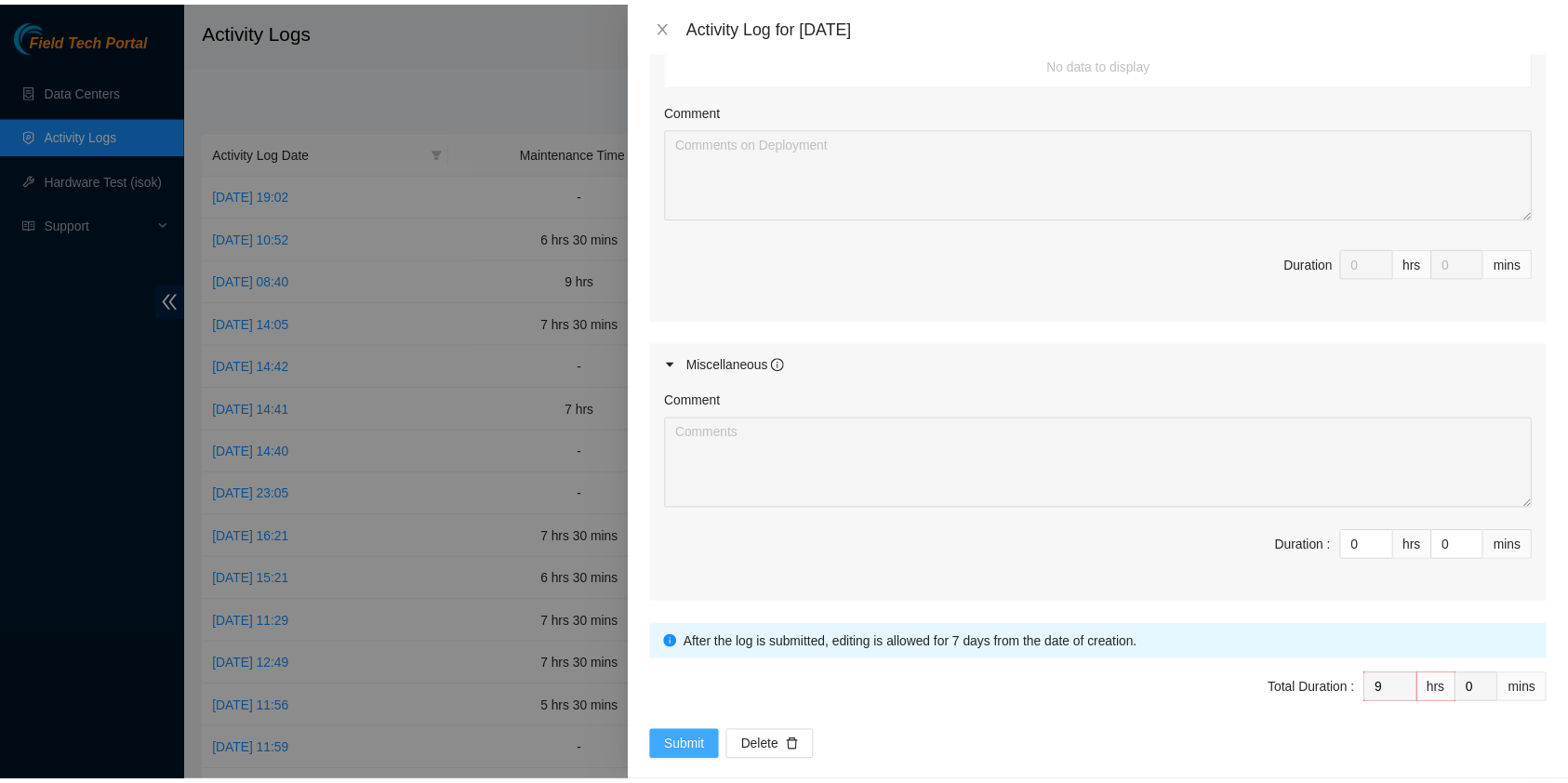
scroll to position [809, 0]
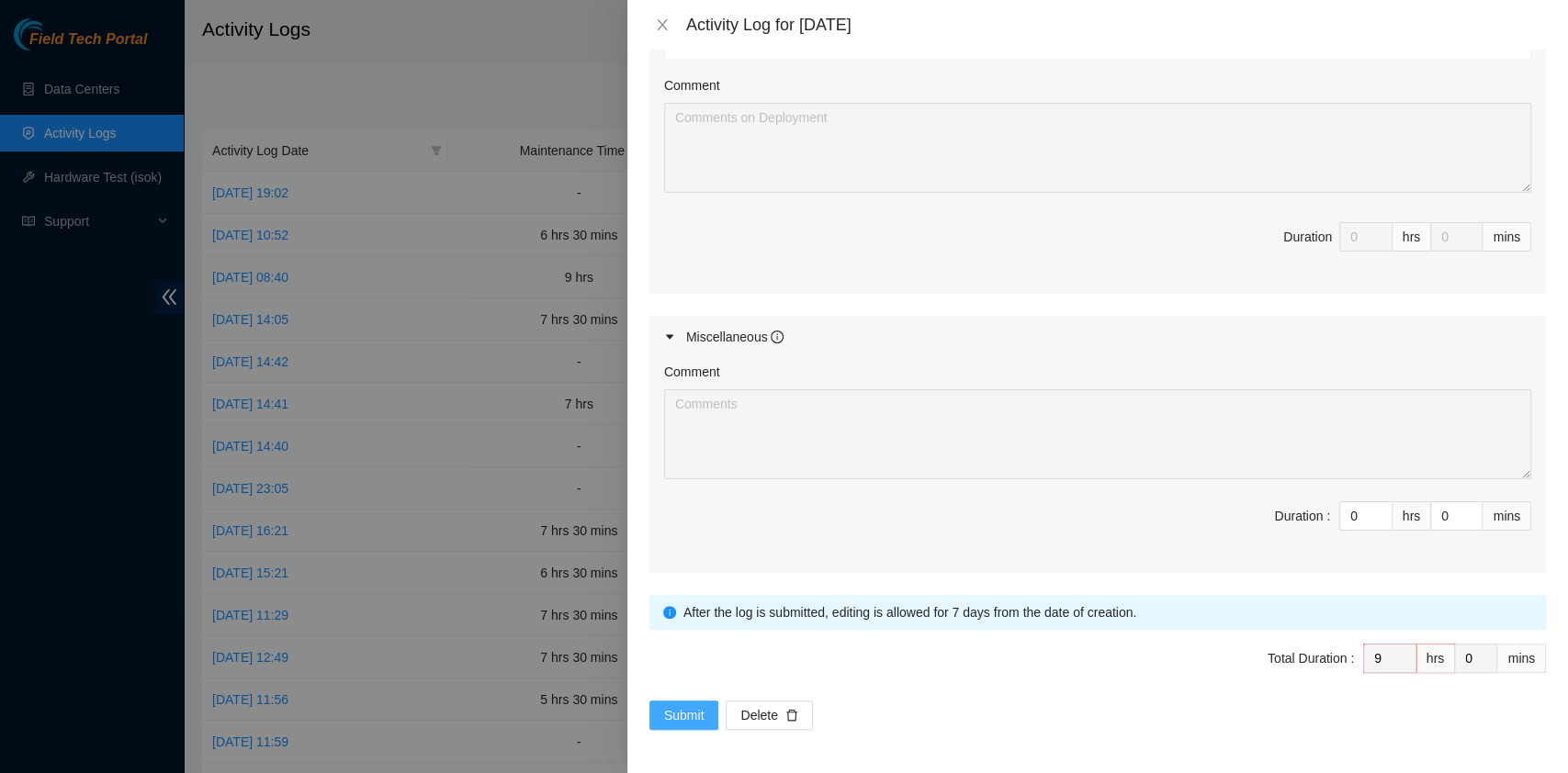
type textarea "B-V-5KY1G2M Ticket Number Resolution Action B-V-5KY1G2M Resolution: Other, Comm…"
click at [675, 707] on span "Submit" at bounding box center [684, 715] width 40 height 20
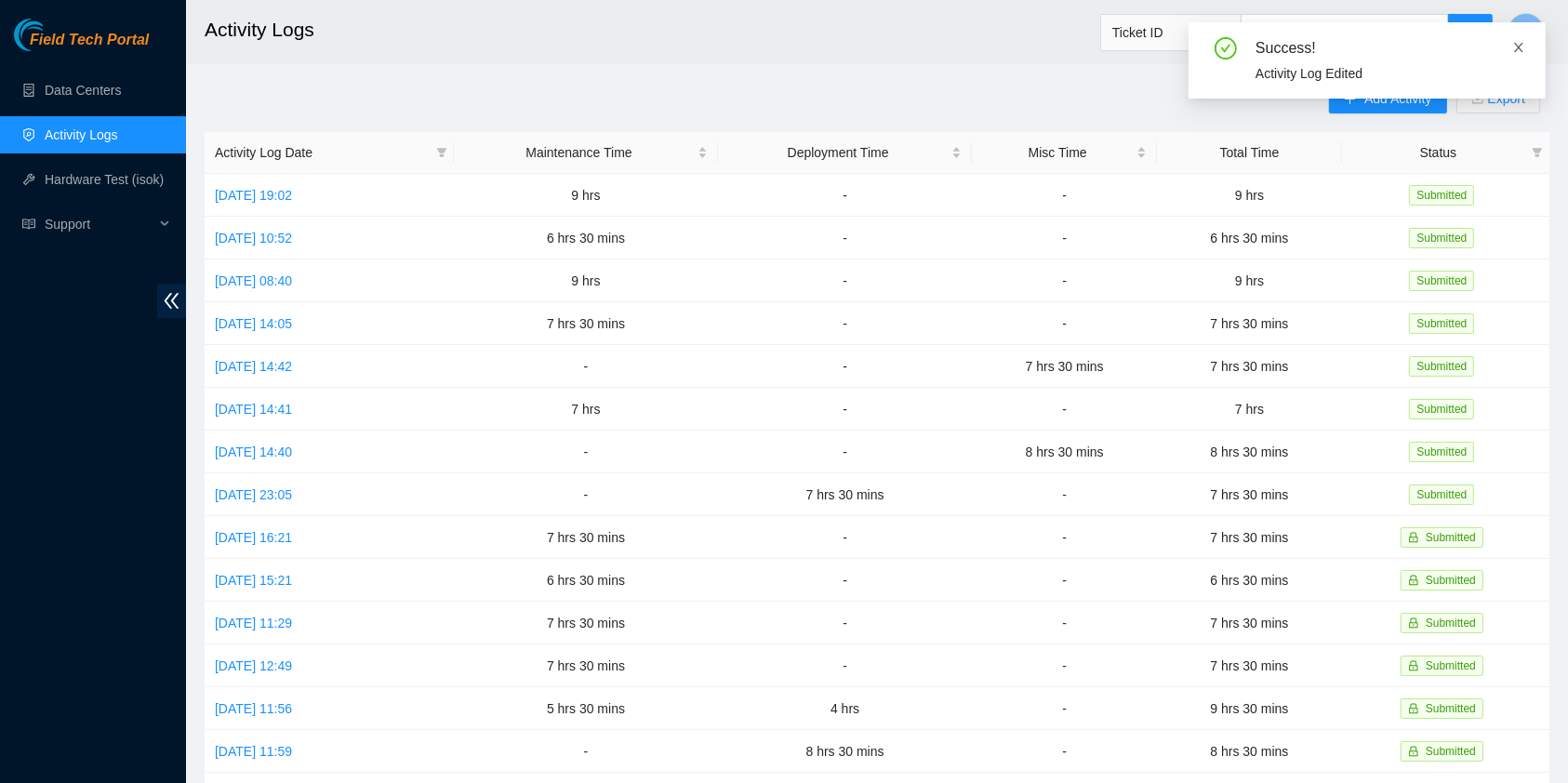
click at [1520, 47] on icon "close" at bounding box center [1519, 47] width 13 height 13
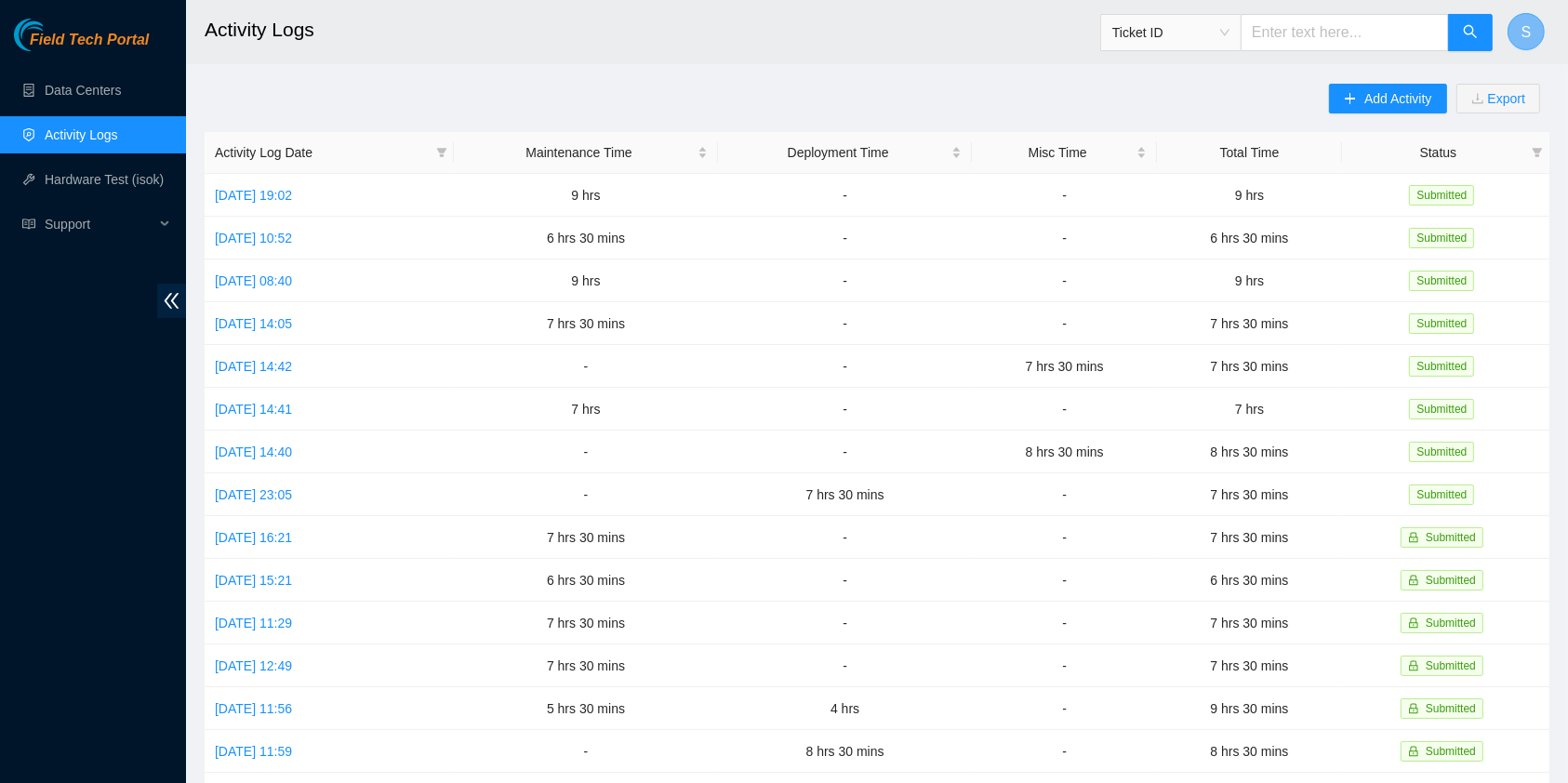
click at [1524, 22] on span "S" at bounding box center [1527, 32] width 11 height 23
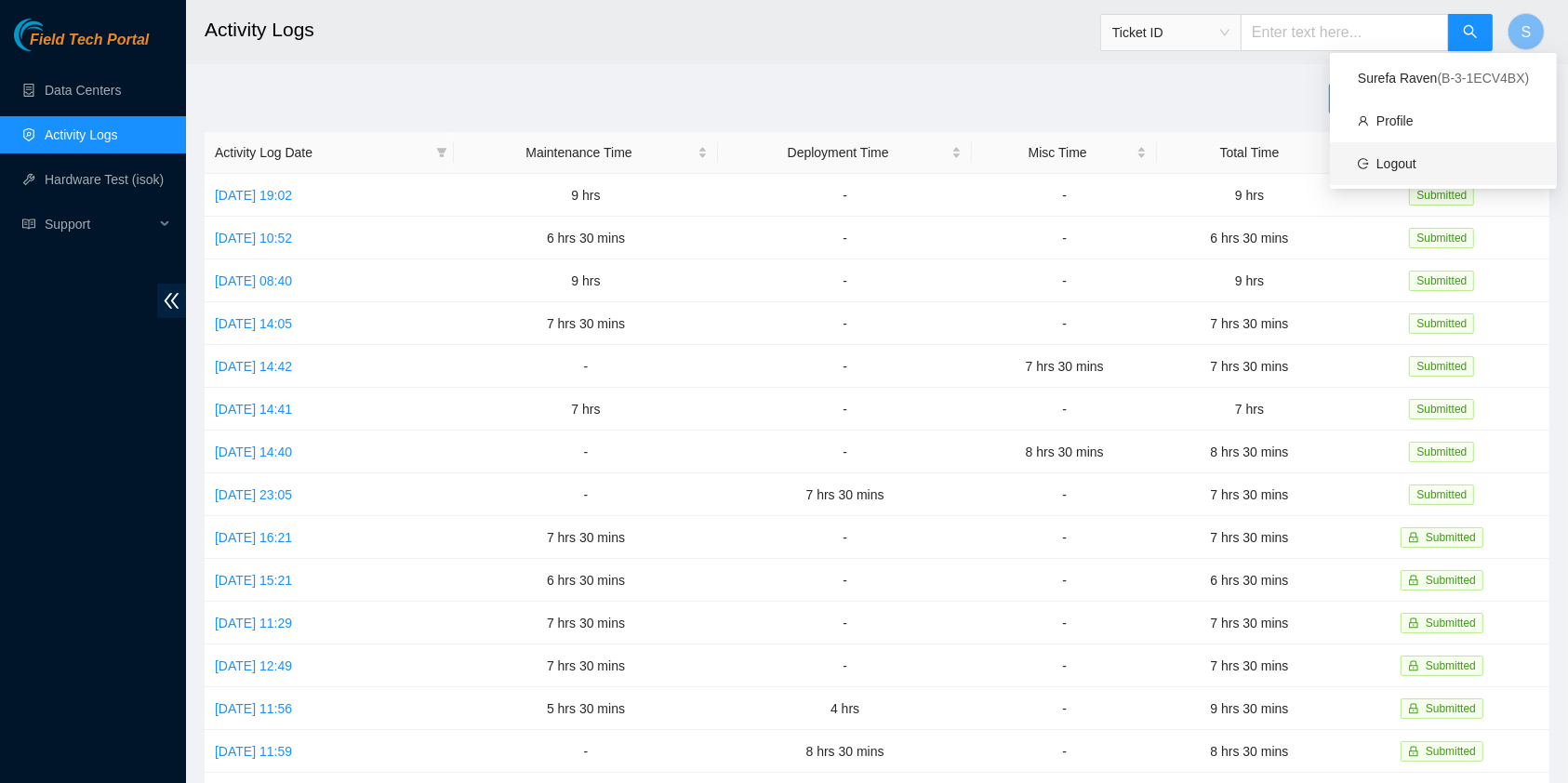
click at [1412, 163] on link "Logout" at bounding box center [1397, 163] width 40 height 14
